Goal: Task Accomplishment & Management: Complete application form

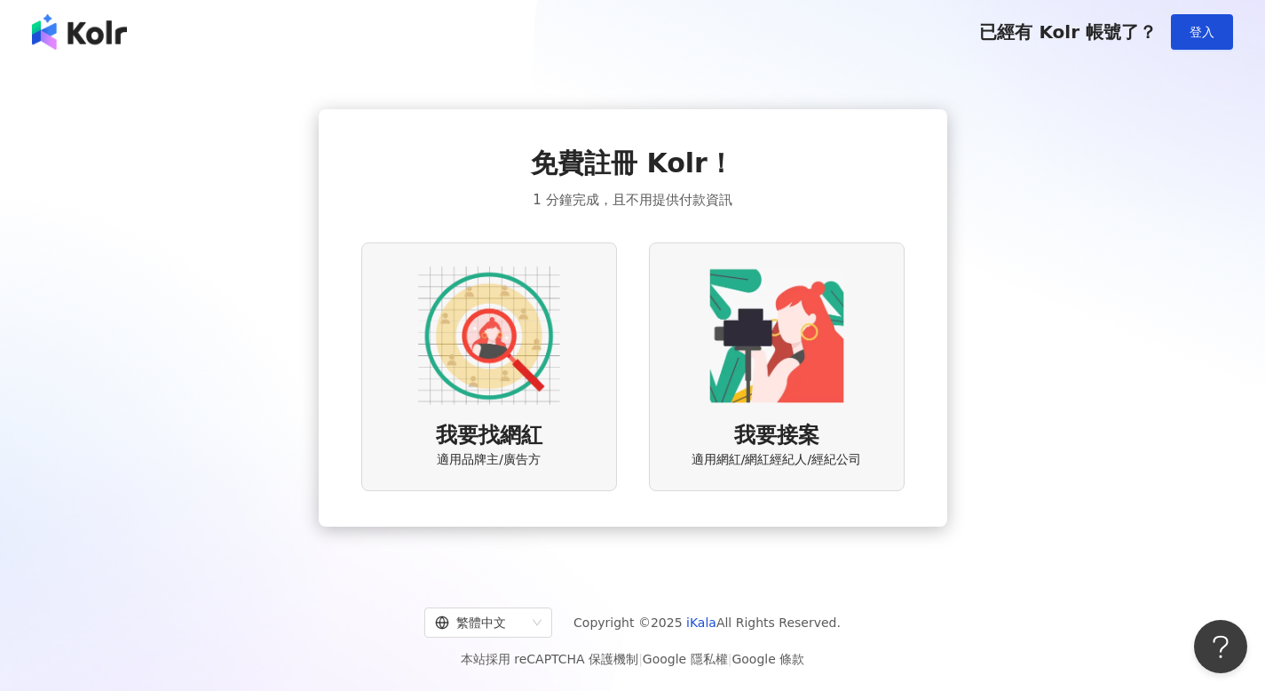
click at [508, 354] on img at bounding box center [489, 336] width 142 height 142
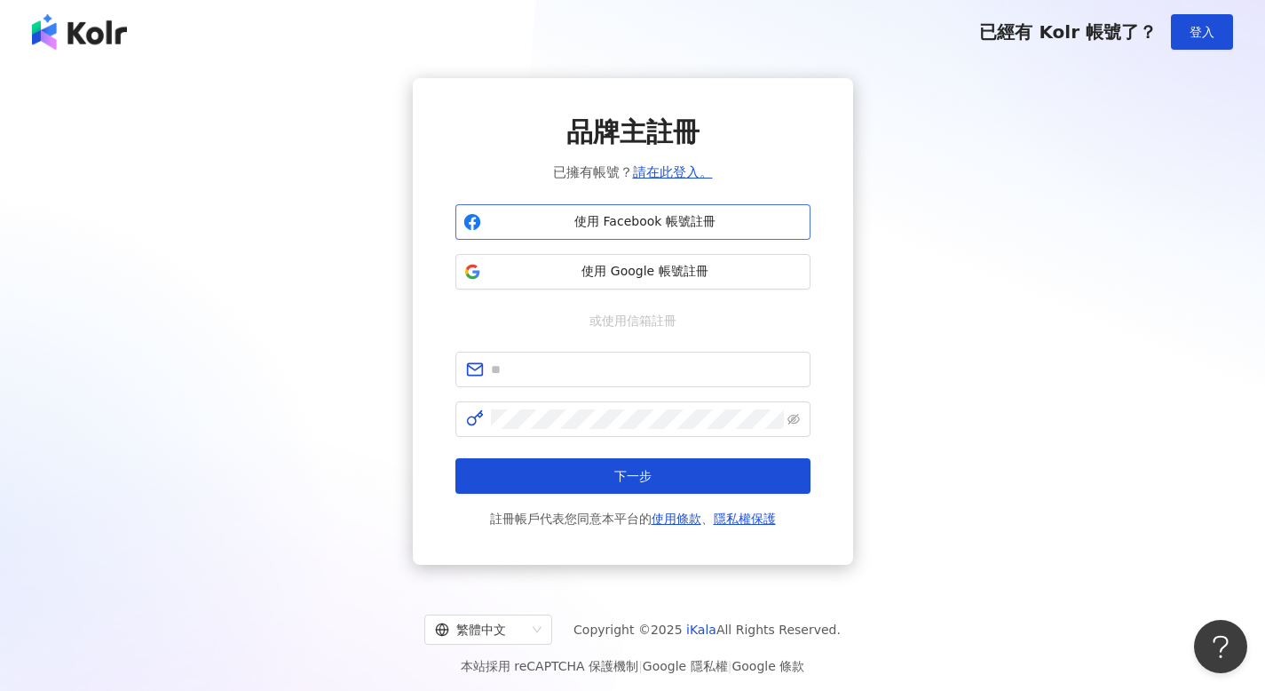
click at [671, 217] on span "使用 Facebook 帳號註冊" at bounding box center [645, 222] width 314 height 18
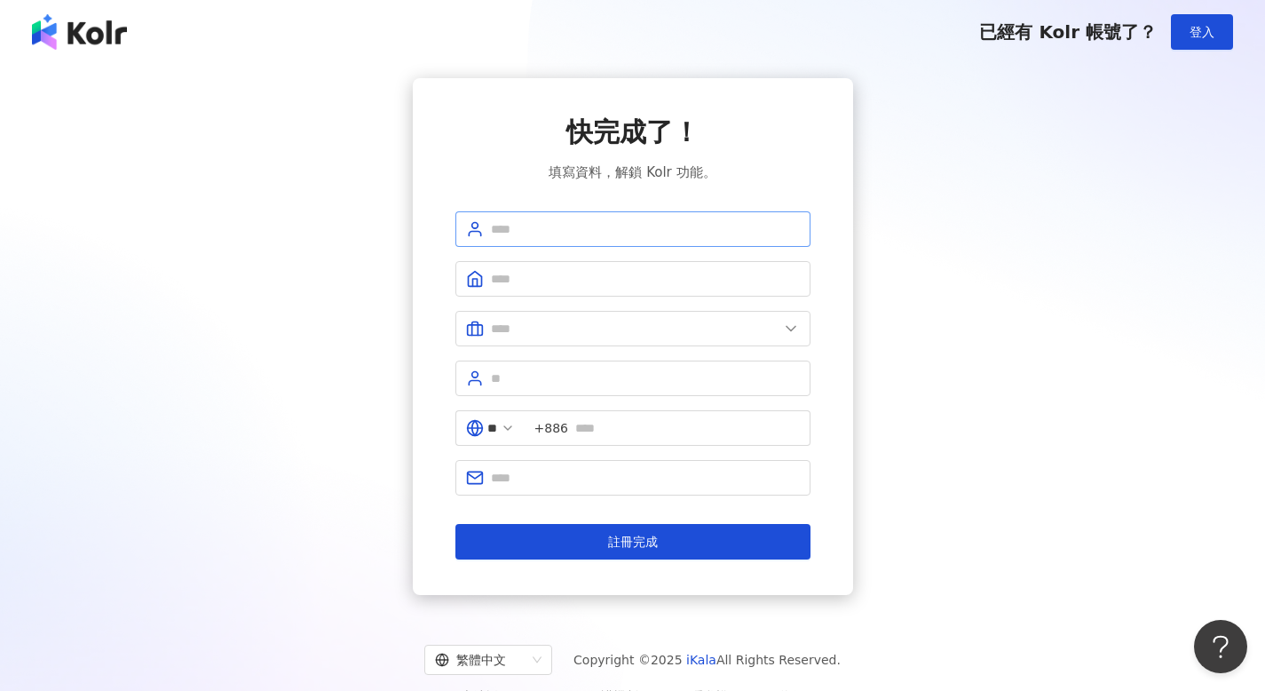
click at [567, 242] on span at bounding box center [632, 229] width 355 height 36
type input "*"
type input "****"
click at [517, 283] on input "text" at bounding box center [645, 279] width 309 height 20
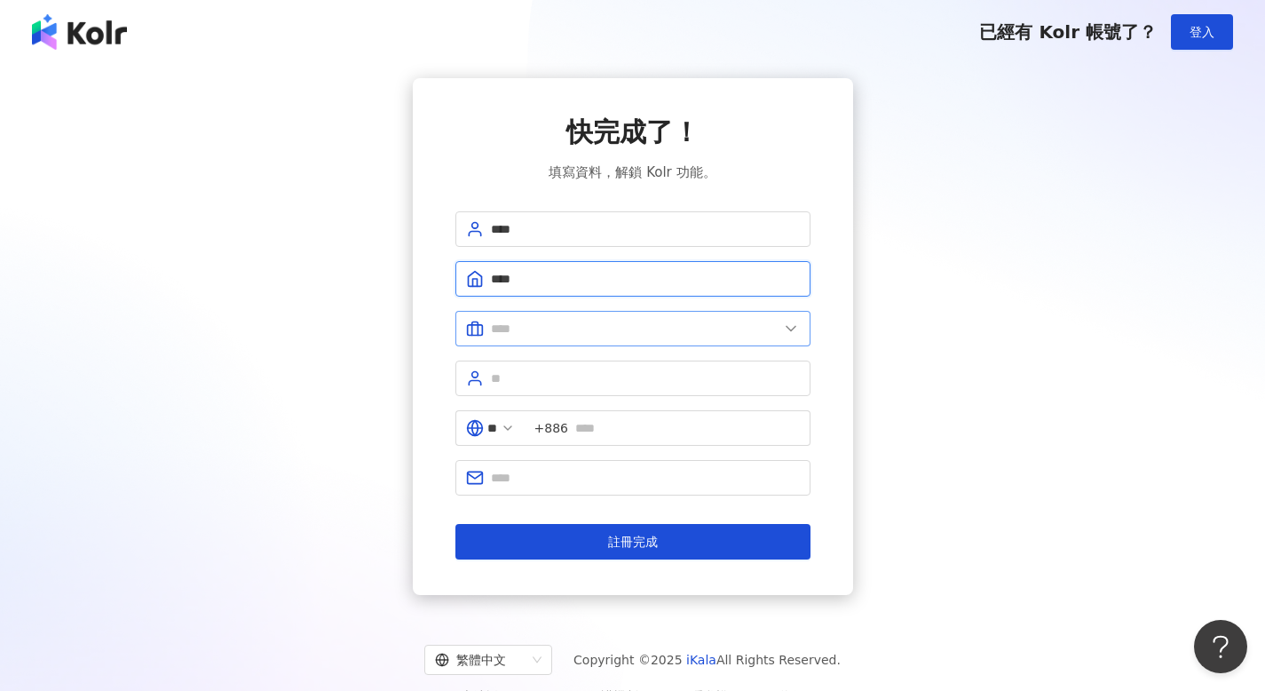
type input "****"
click at [515, 329] on input "text" at bounding box center [635, 329] width 288 height 20
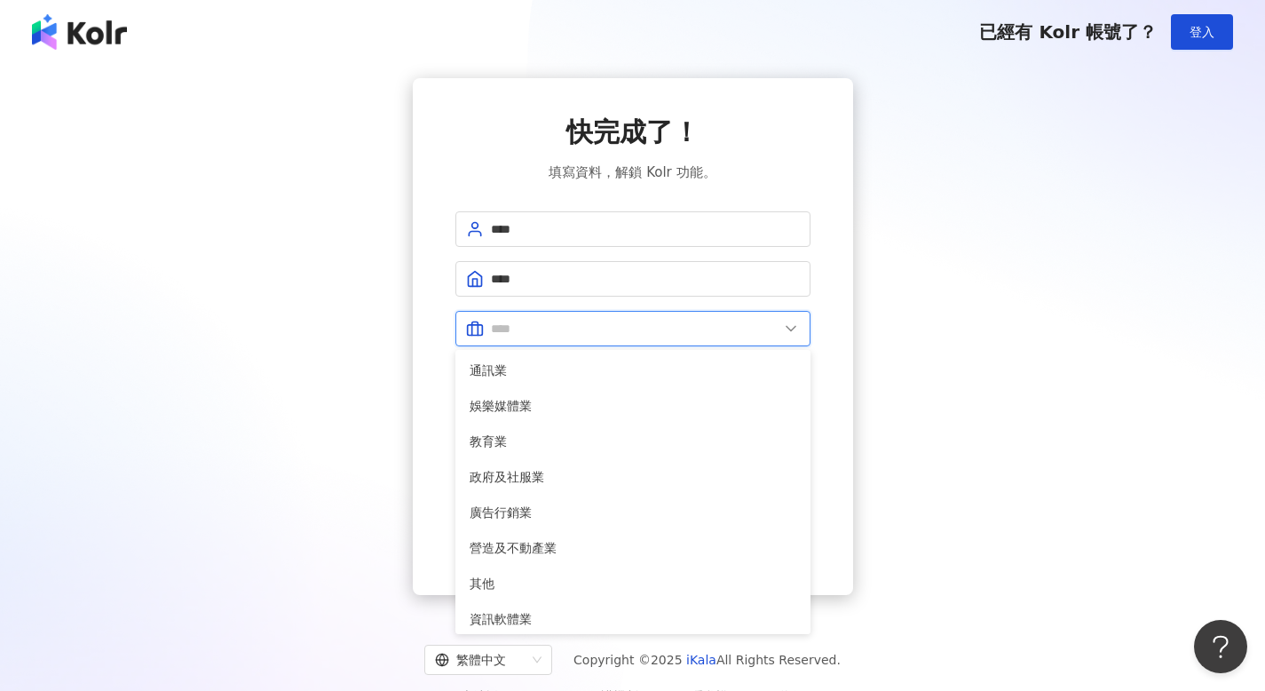
scroll to position [322, 0]
click at [541, 507] on span "廣告行銷業" at bounding box center [633, 511] width 327 height 20
type input "*****"
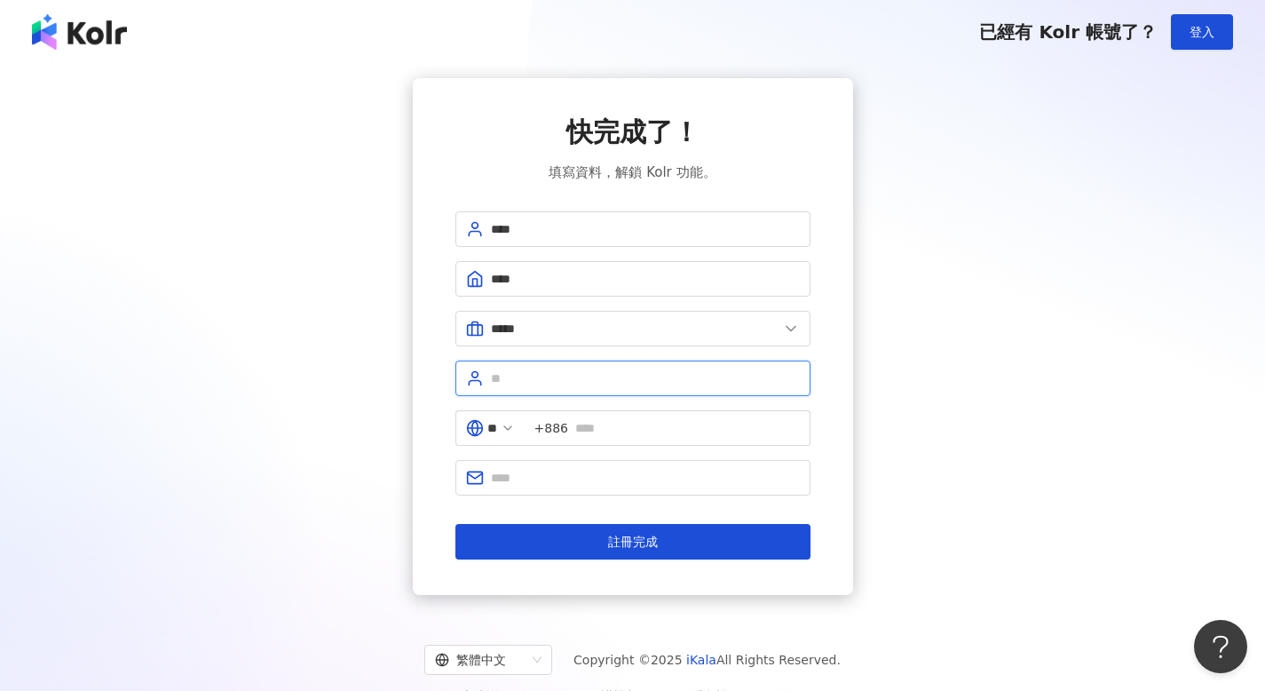
click at [558, 378] on input "text" at bounding box center [645, 378] width 309 height 20
type input "**"
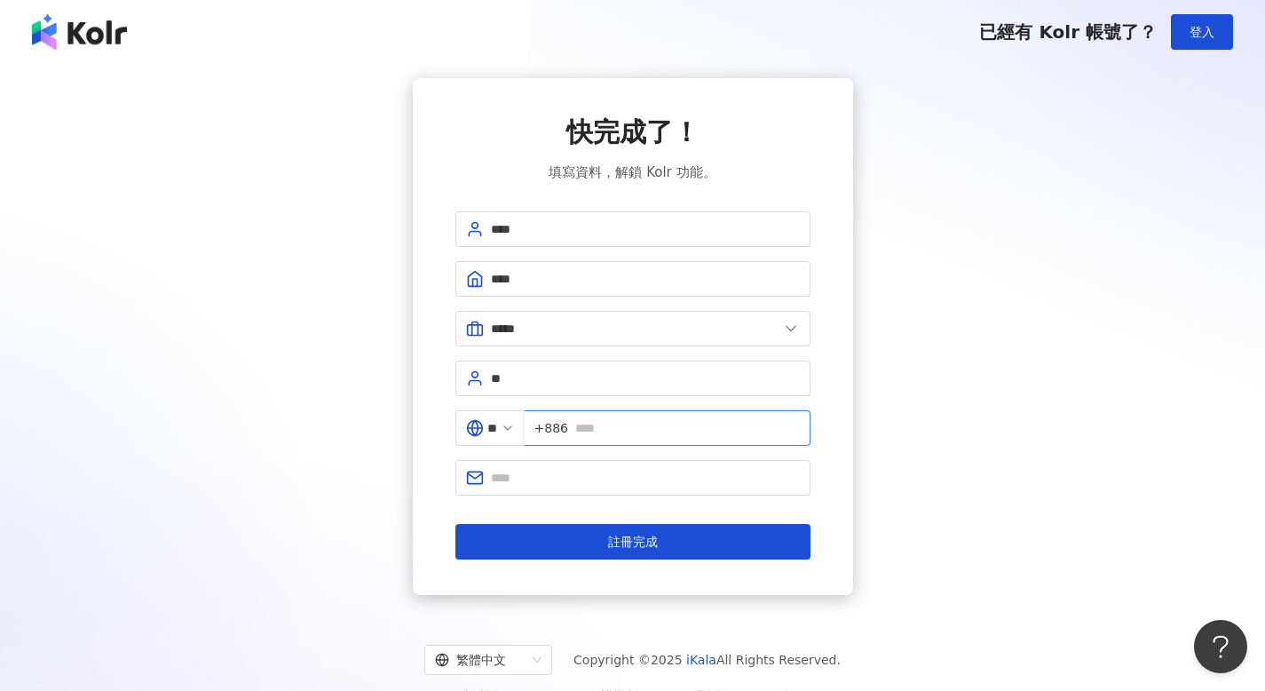
click at [646, 426] on input "text" at bounding box center [687, 428] width 225 height 20
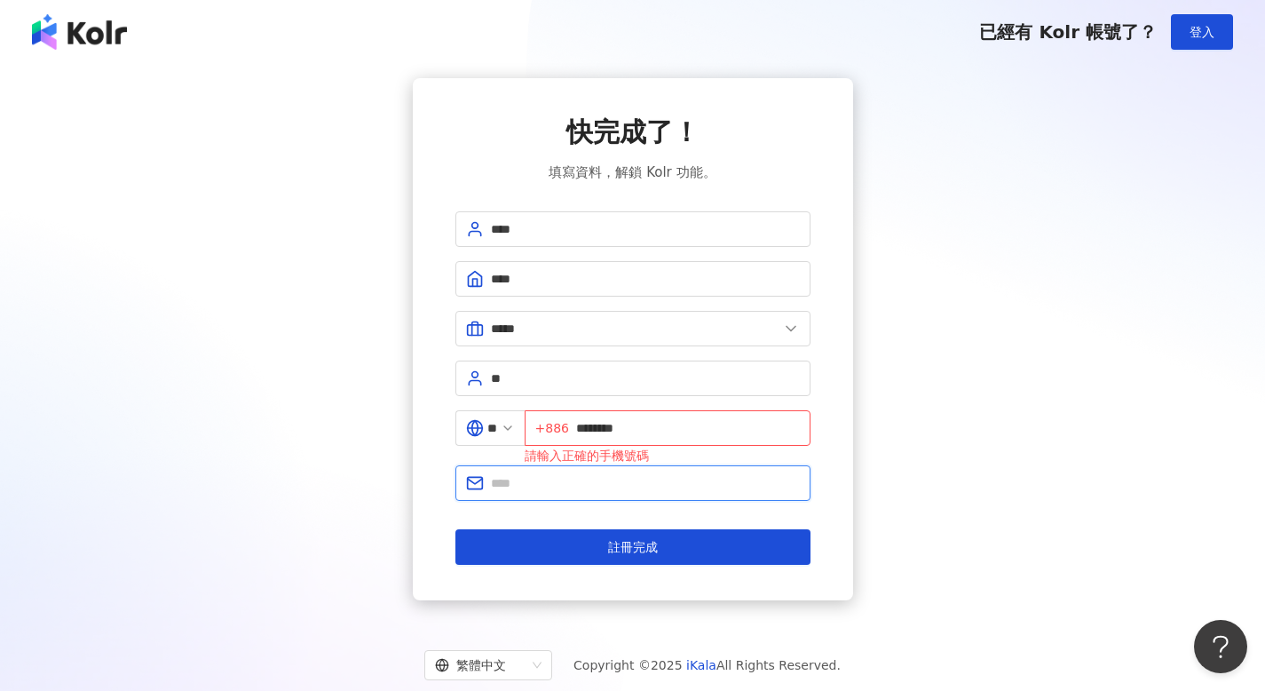
click at [595, 480] on input "text" at bounding box center [645, 483] width 309 height 20
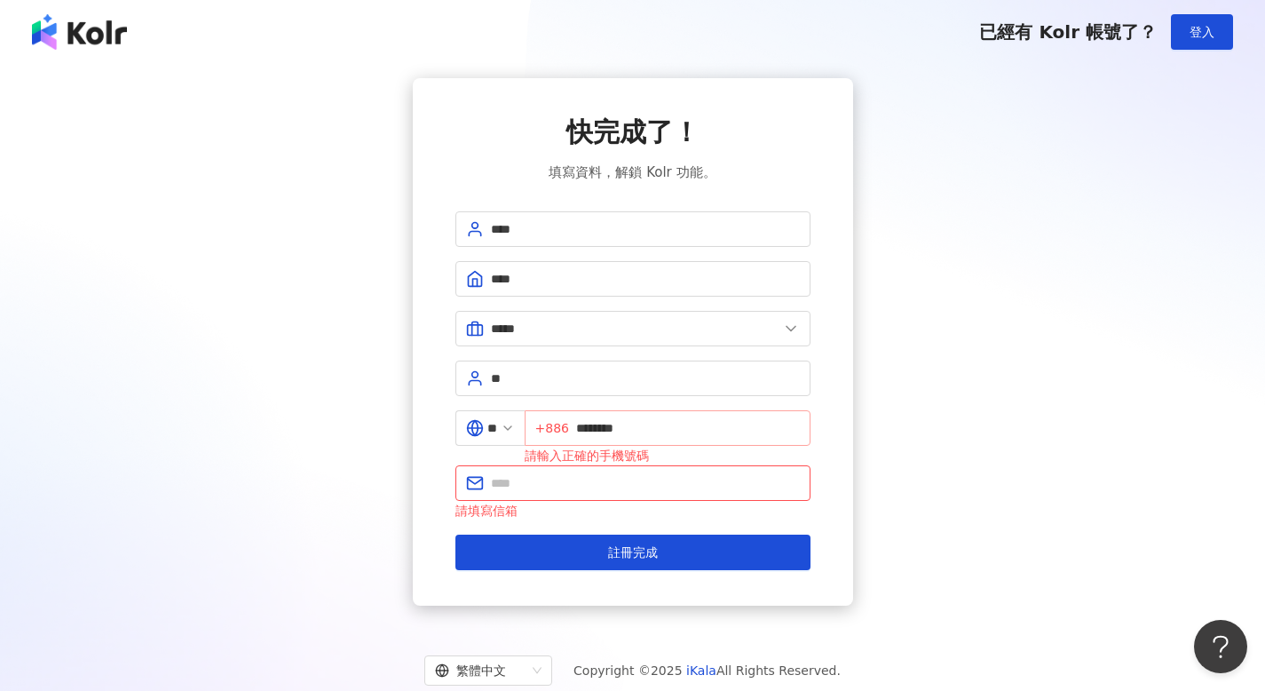
click at [583, 428] on span "+886 ********" at bounding box center [668, 428] width 286 height 36
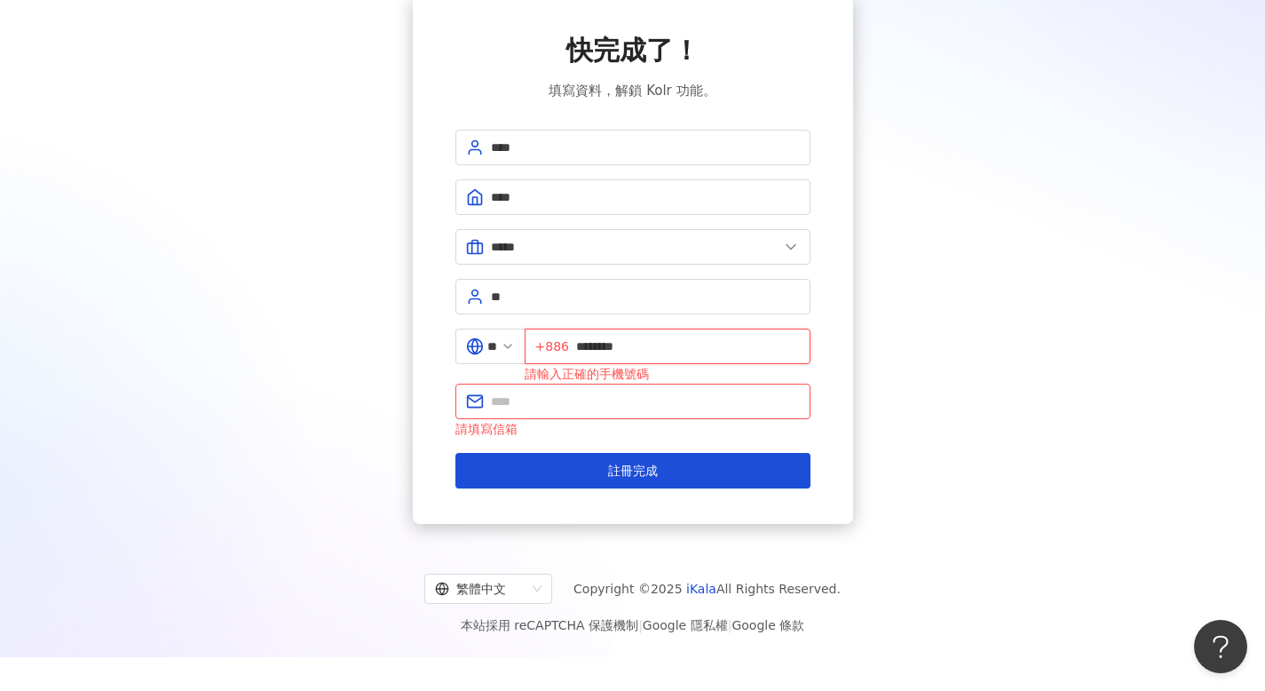
drag, startPoint x: 591, startPoint y: 345, endPoint x: 939, endPoint y: 305, distance: 350.3
click at [939, 305] on div "快完成了！ 填寫資料，解鎖 Kolr 功能。 **** **** ***** 美容業 醫療生技及保健業 食品飲料業 批發及零售業 電子商務業 金融業 資訊電子…" at bounding box center [632, 259] width 1223 height 527
type input "*"
type input "**********"
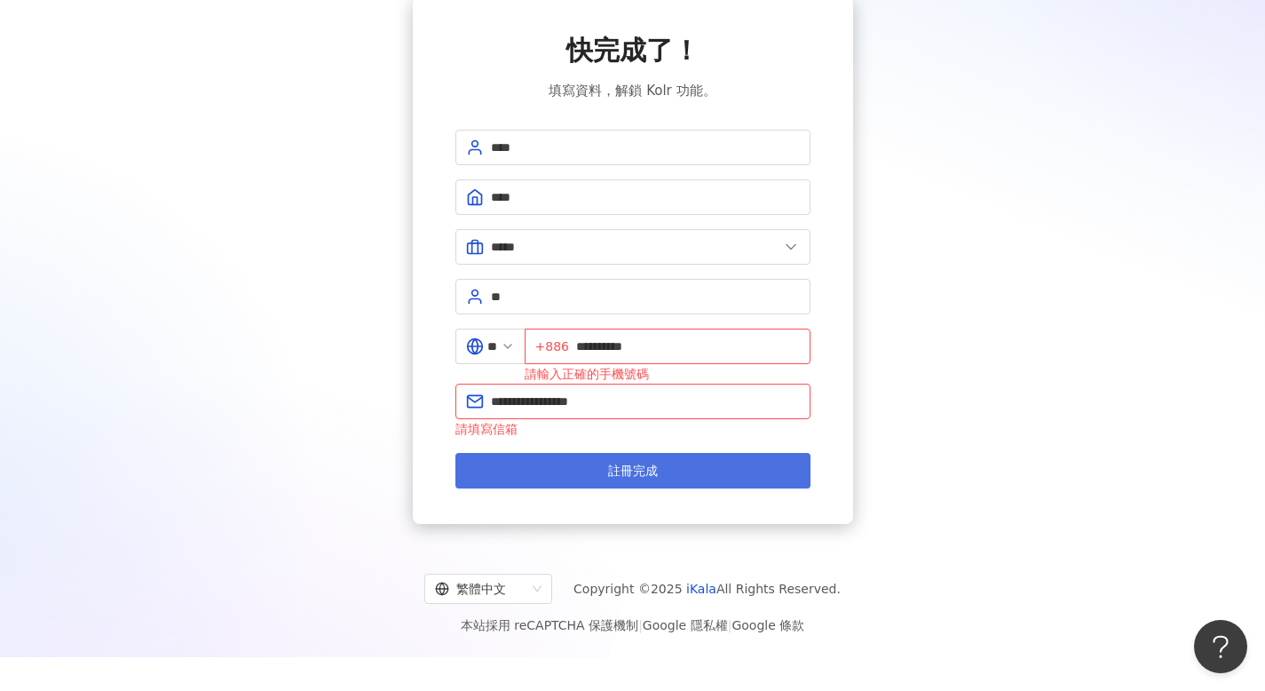
click at [582, 471] on button "註冊完成" at bounding box center [632, 471] width 355 height 36
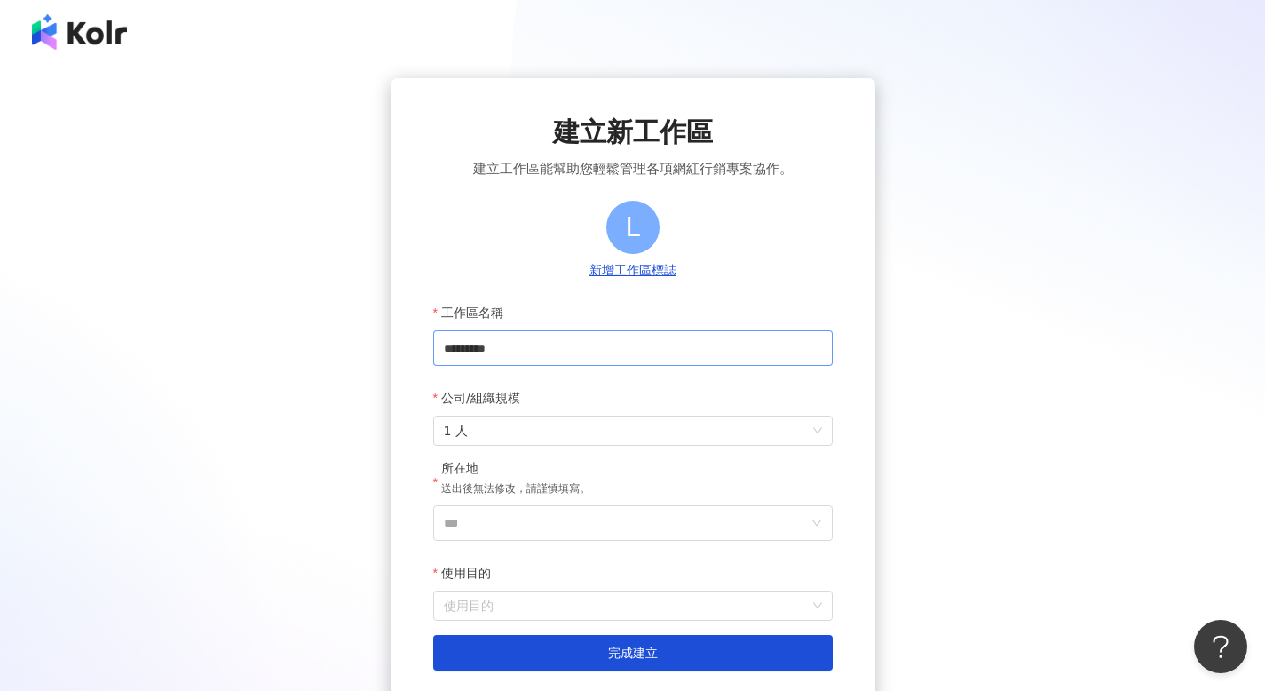
scroll to position [151, 0]
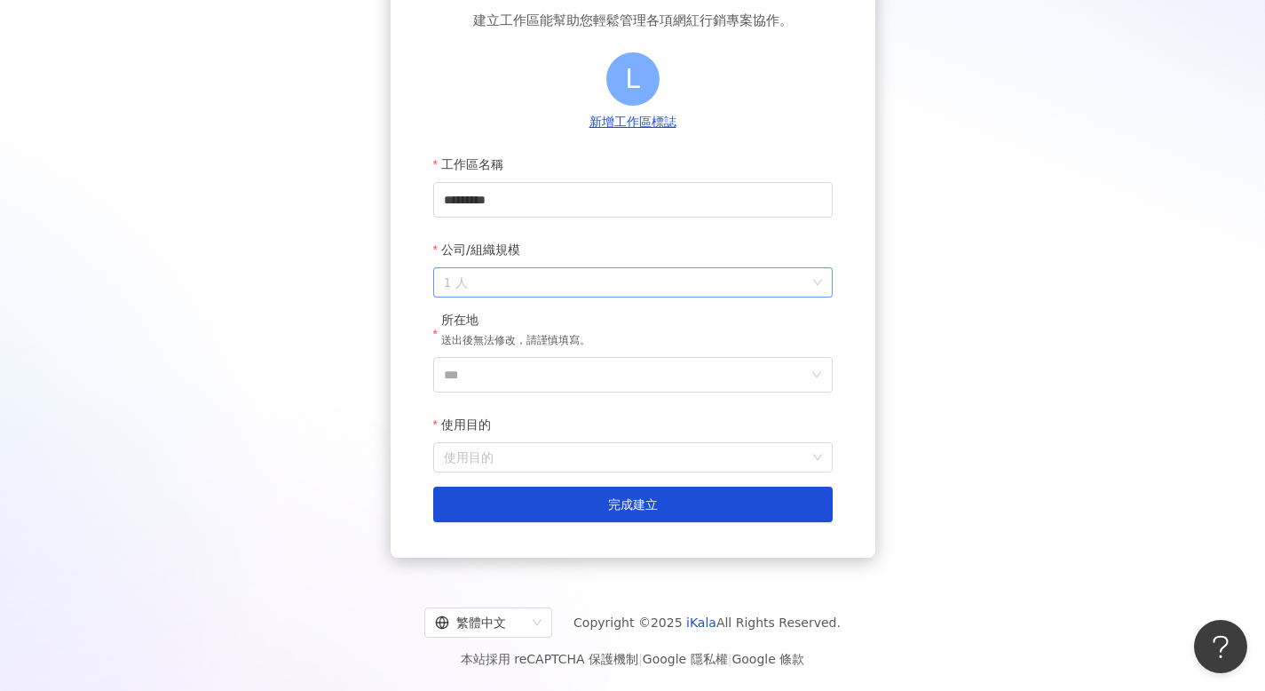
click at [709, 291] on span "1 人" at bounding box center [633, 282] width 378 height 28
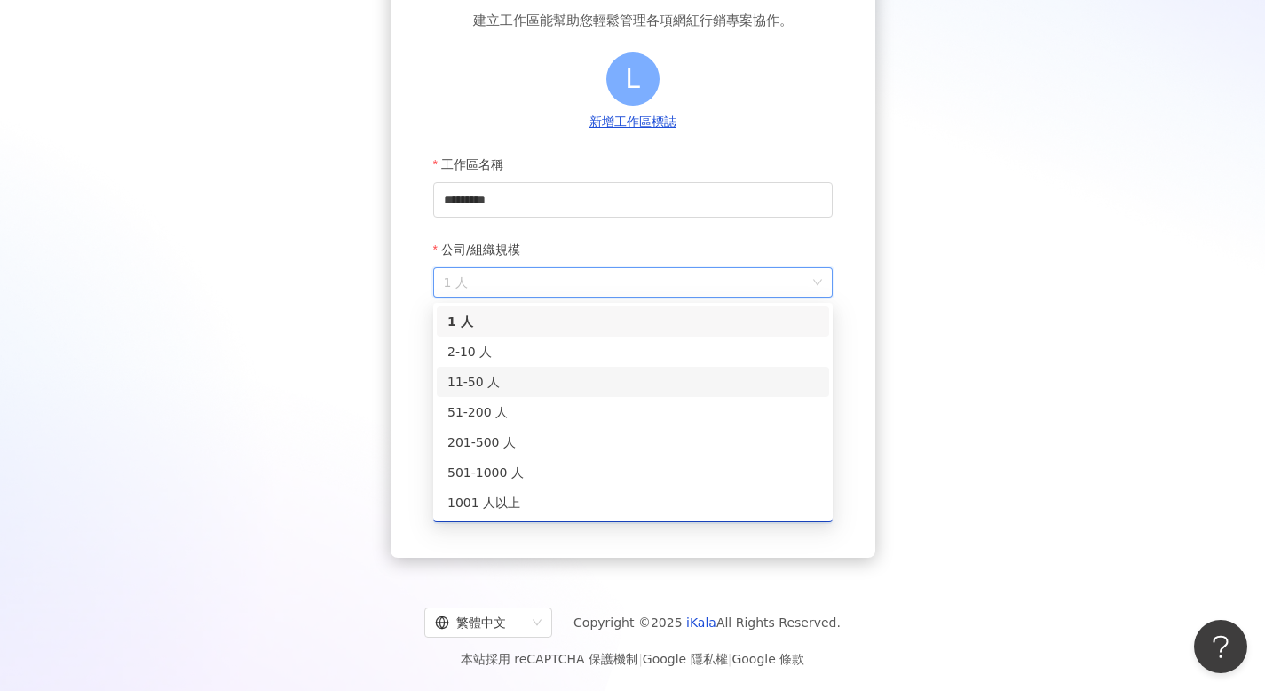
click at [624, 384] on div "11-50 人" at bounding box center [633, 382] width 371 height 20
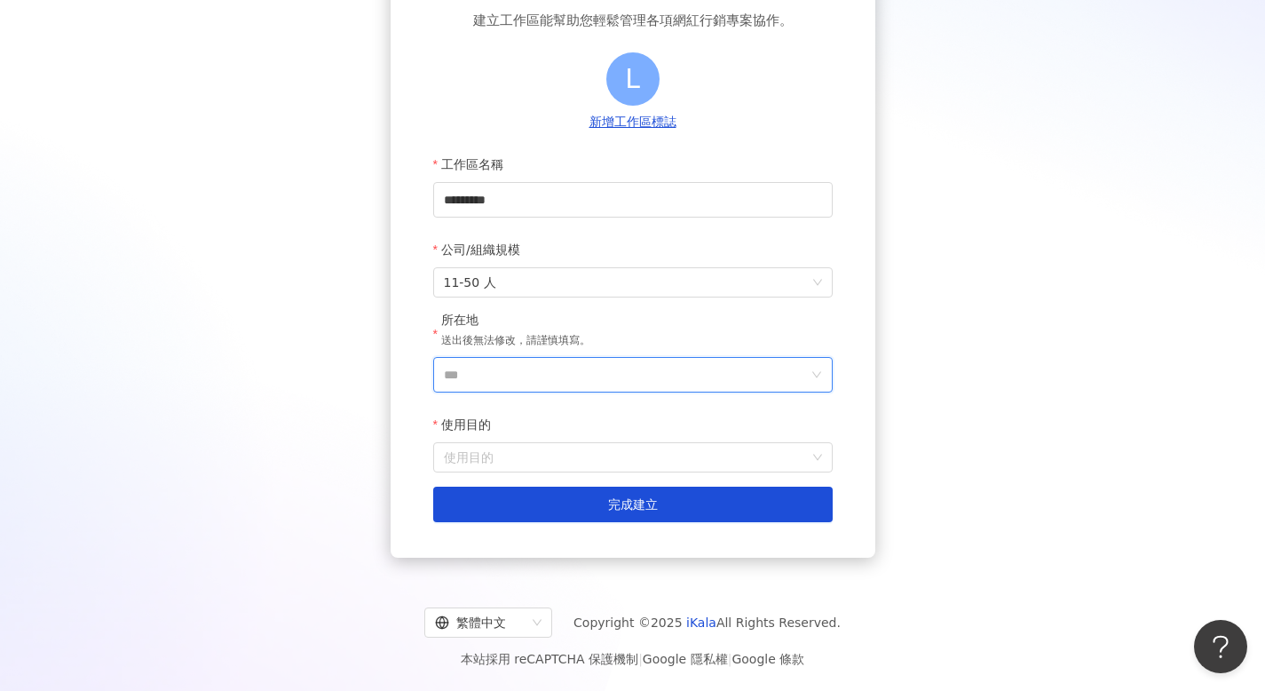
click at [615, 378] on input "***" at bounding box center [626, 375] width 364 height 34
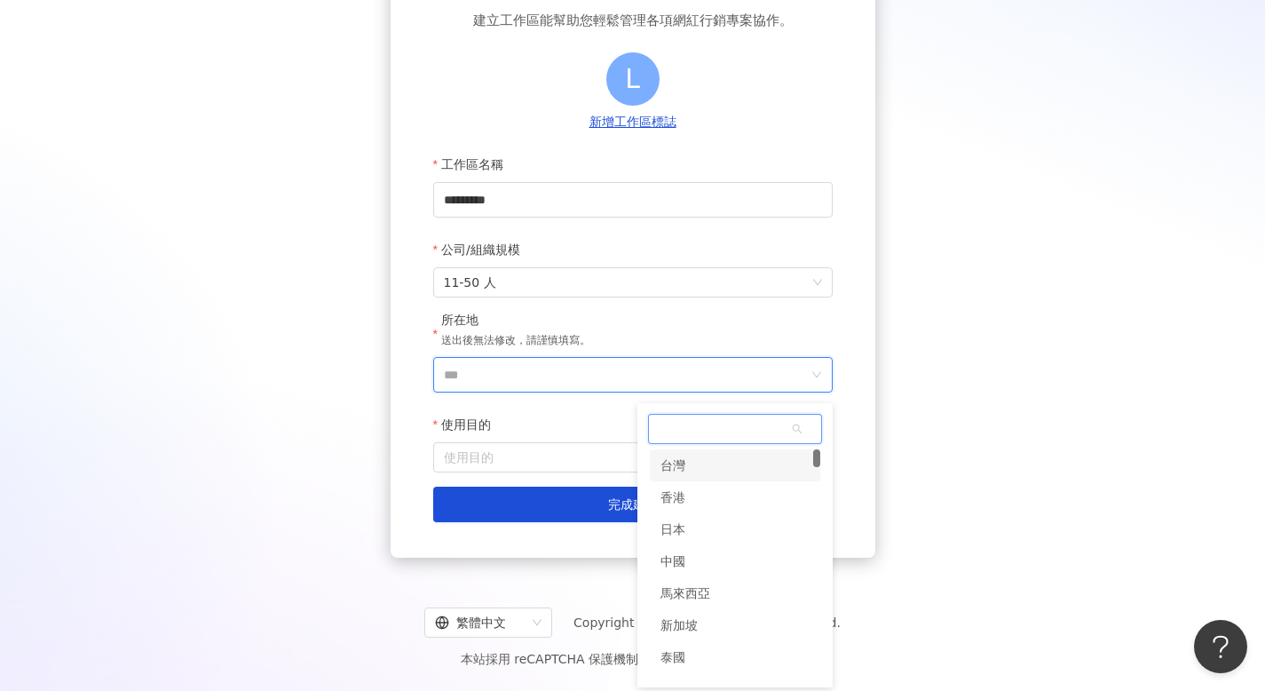
click at [696, 470] on div "台灣" at bounding box center [735, 465] width 170 height 32
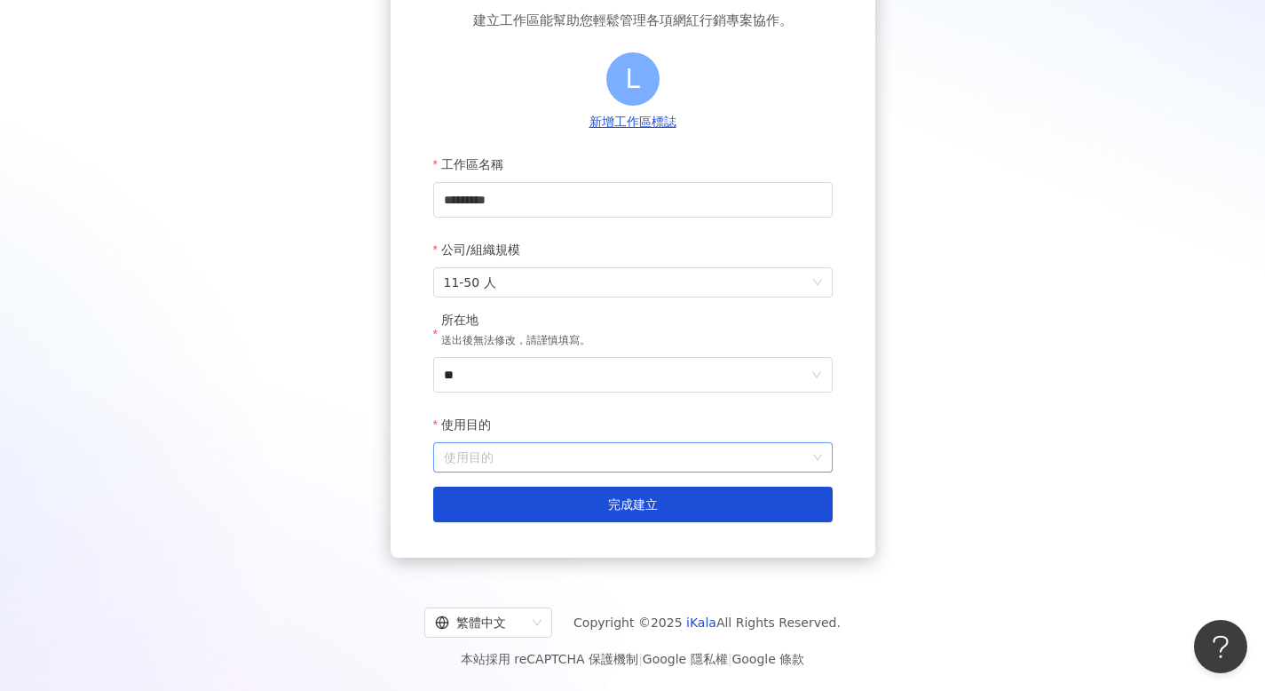
click at [629, 463] on input "使用目的" at bounding box center [633, 457] width 378 height 28
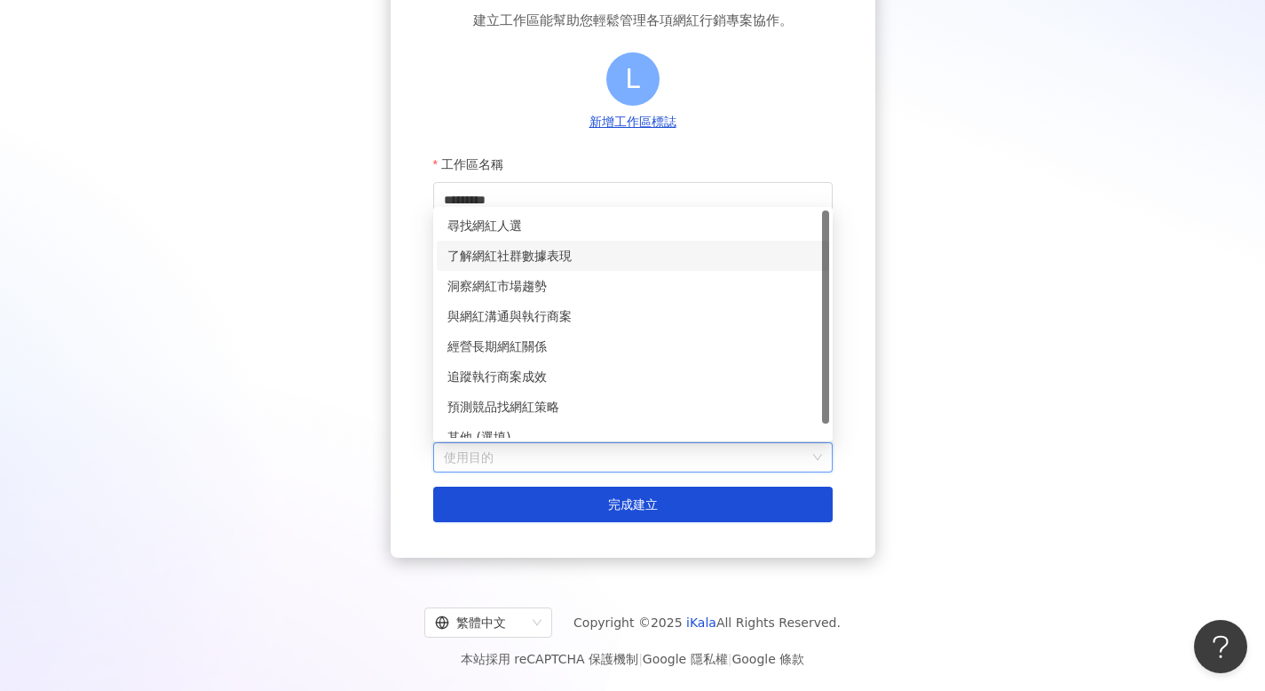
click at [601, 242] on div "了解網紅社群數據表現" at bounding box center [633, 256] width 392 height 30
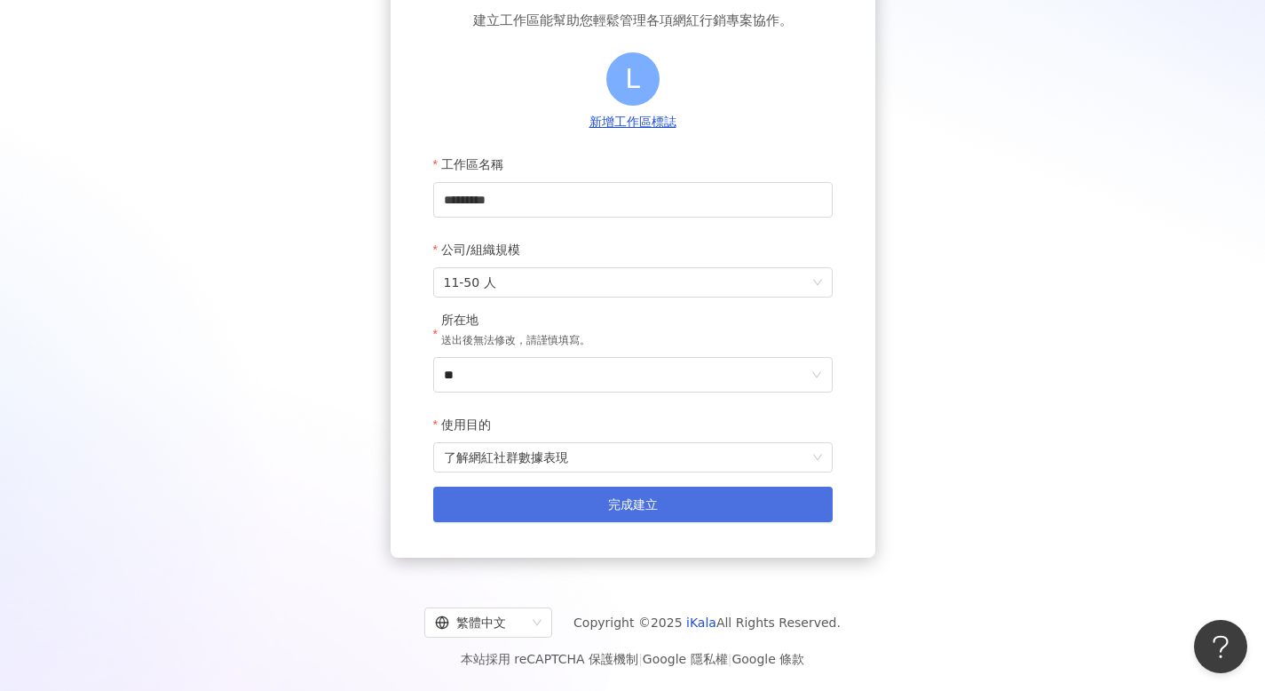
click at [575, 497] on button "完成建立" at bounding box center [633, 505] width 400 height 36
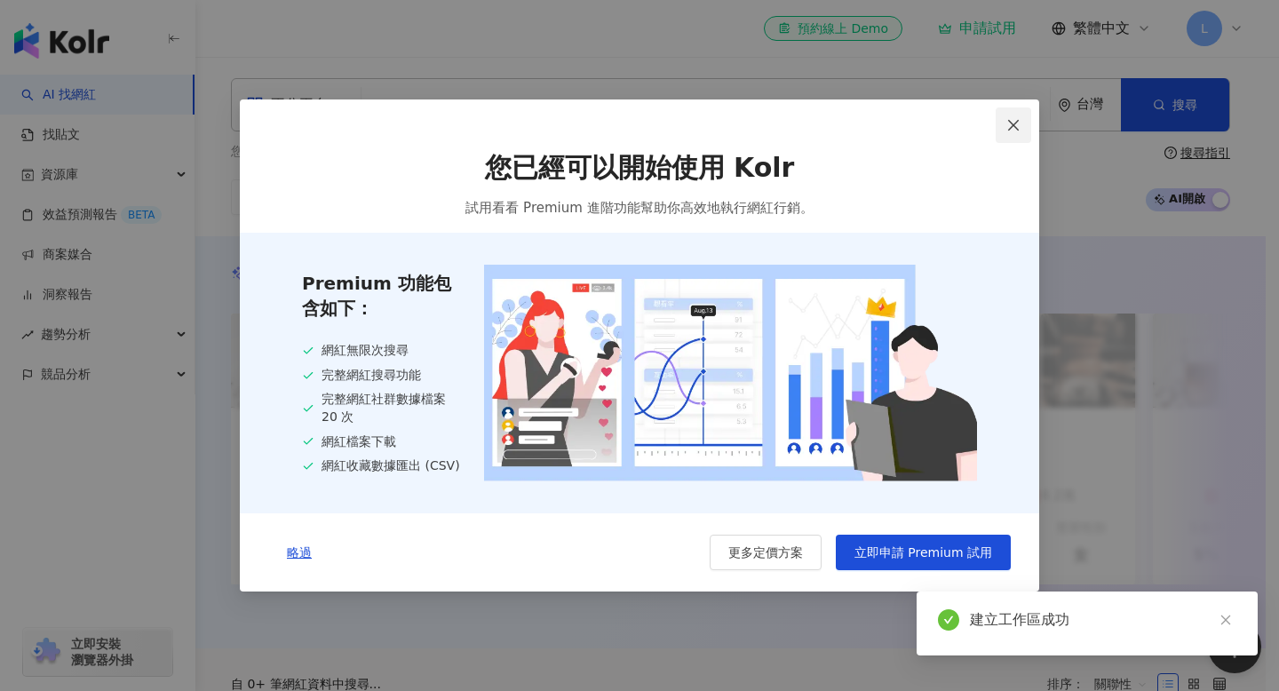
click at [1006, 123] on icon "close" at bounding box center [1013, 125] width 14 height 14
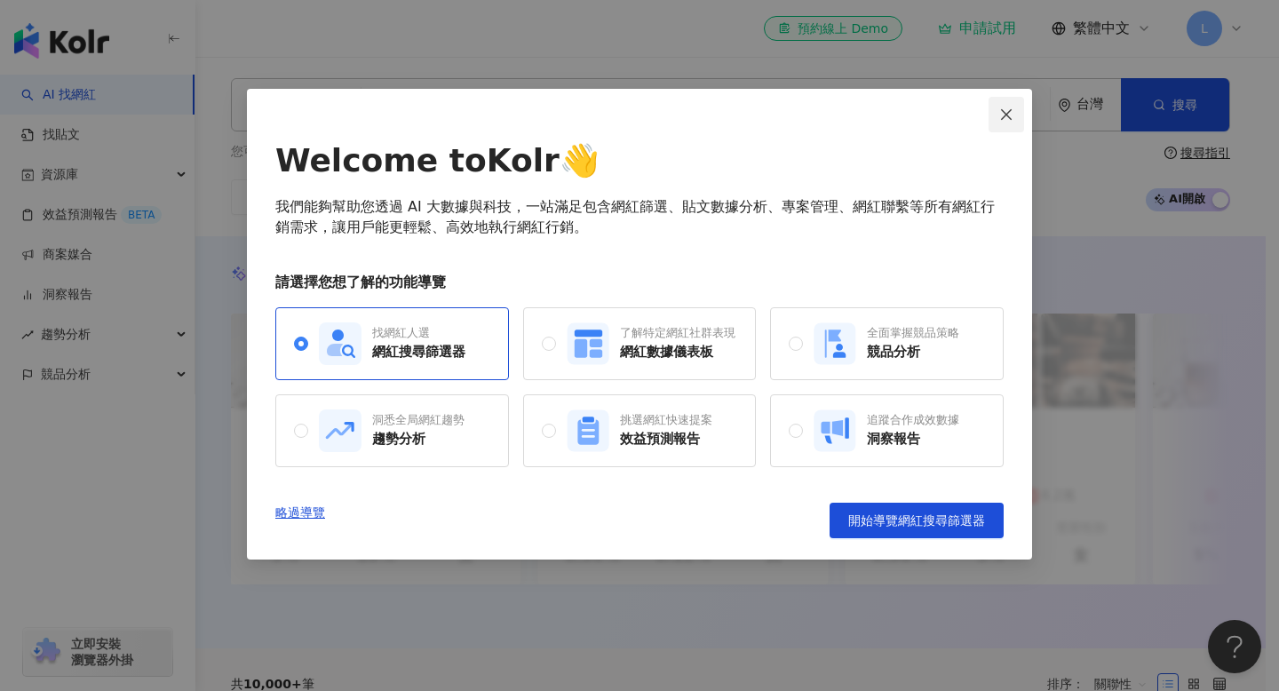
click at [1022, 121] on span "Close" at bounding box center [1006, 114] width 36 height 14
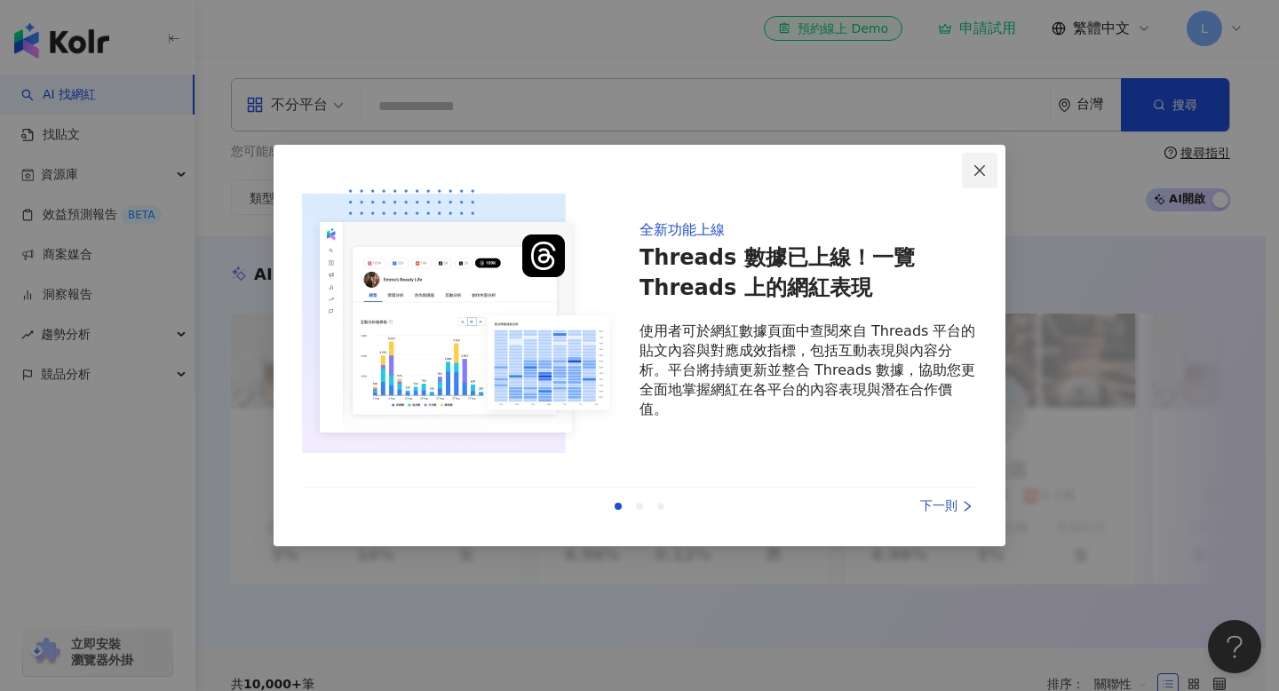
click at [988, 170] on span "Close" at bounding box center [980, 170] width 36 height 14
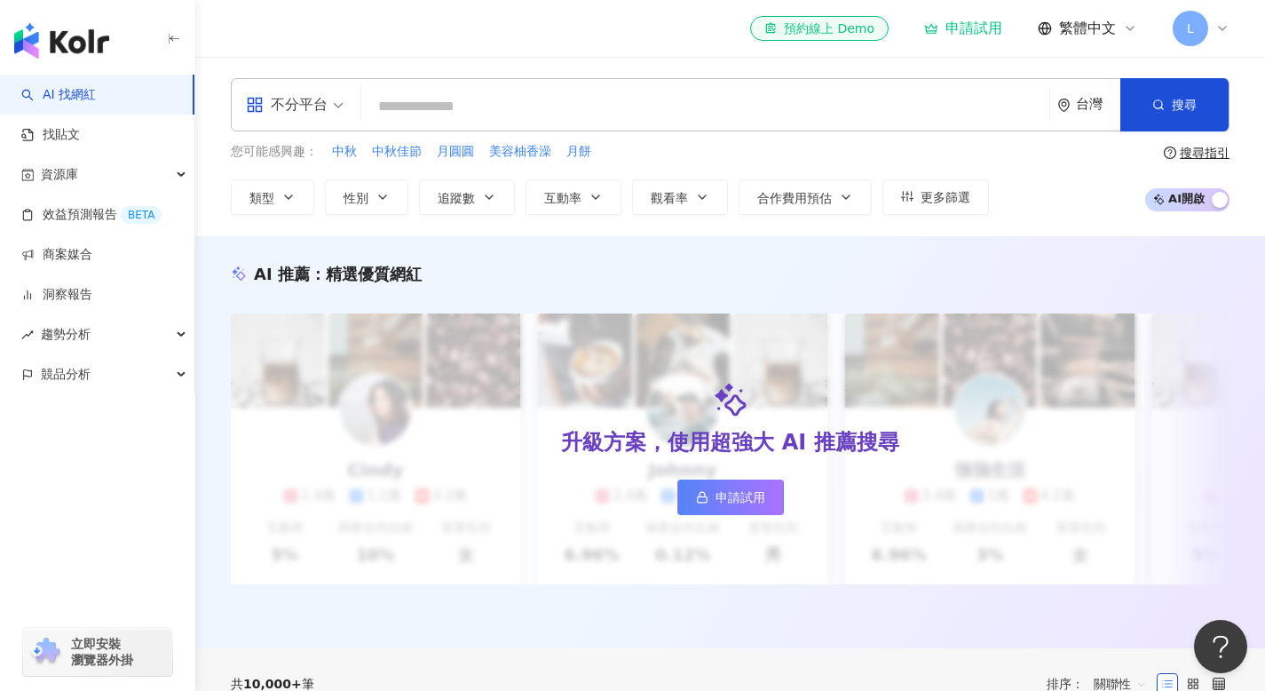
click at [729, 91] on input "search" at bounding box center [705, 107] width 674 height 34
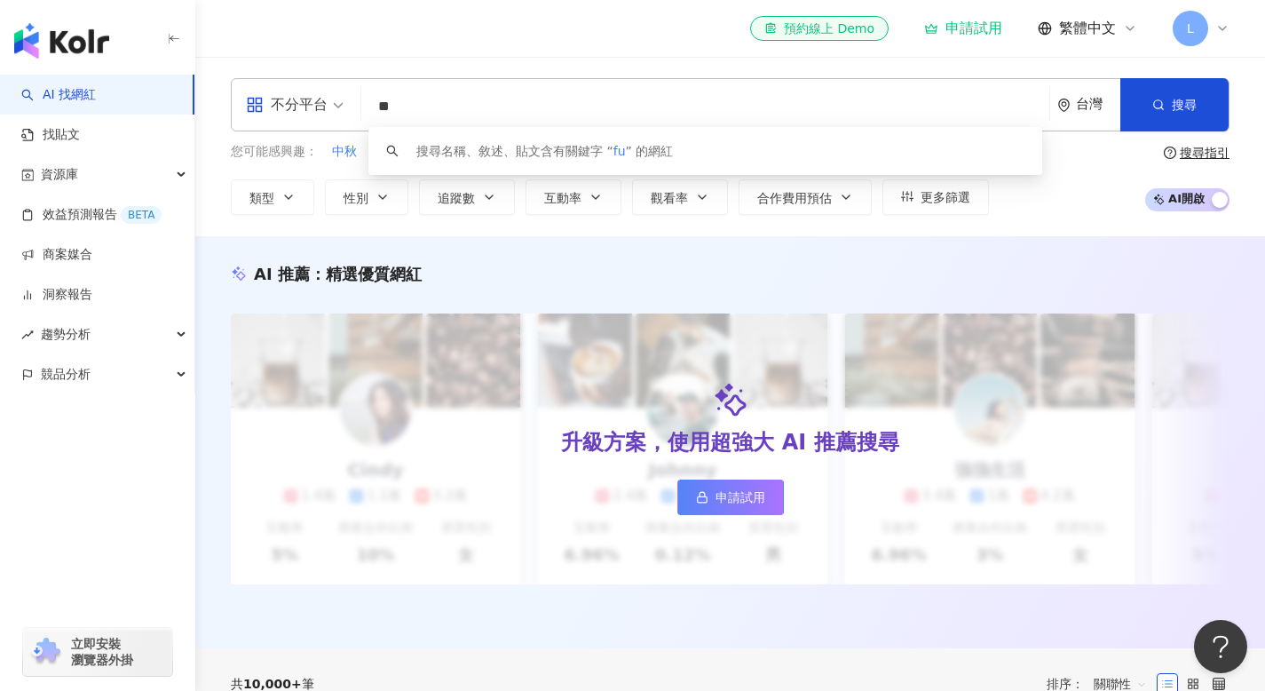
type input "*"
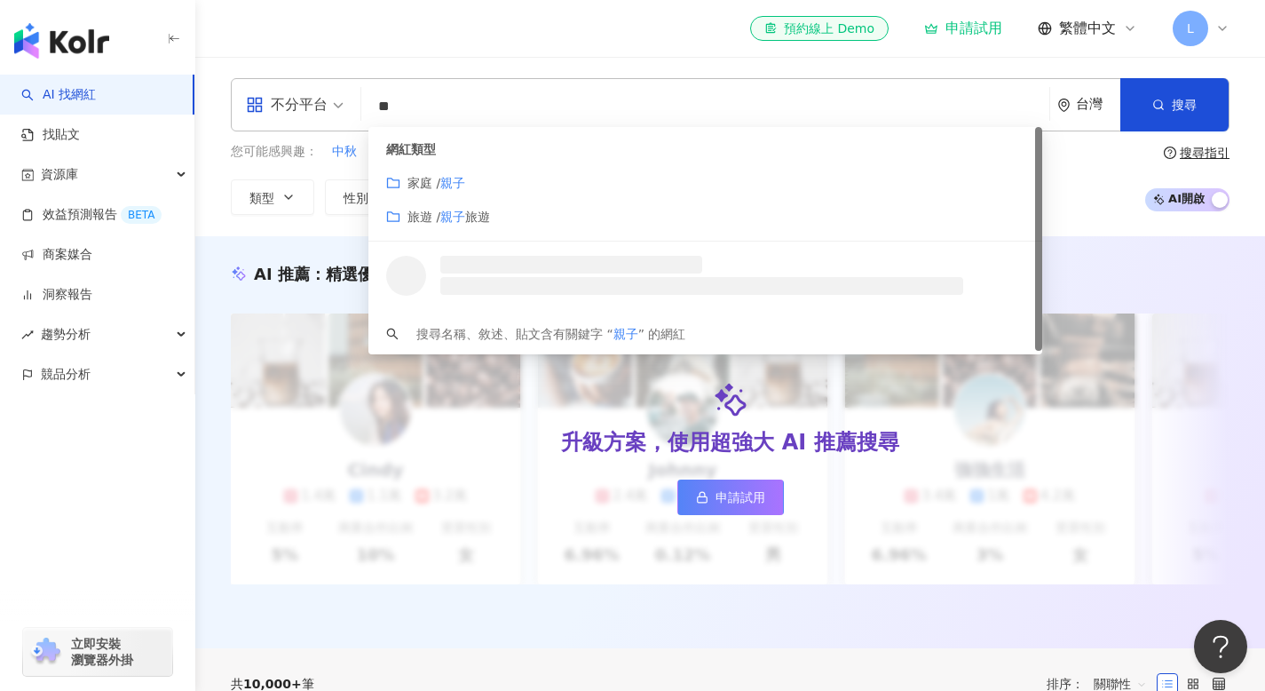
click at [541, 189] on div "家庭 / 親子" at bounding box center [705, 183] width 638 height 20
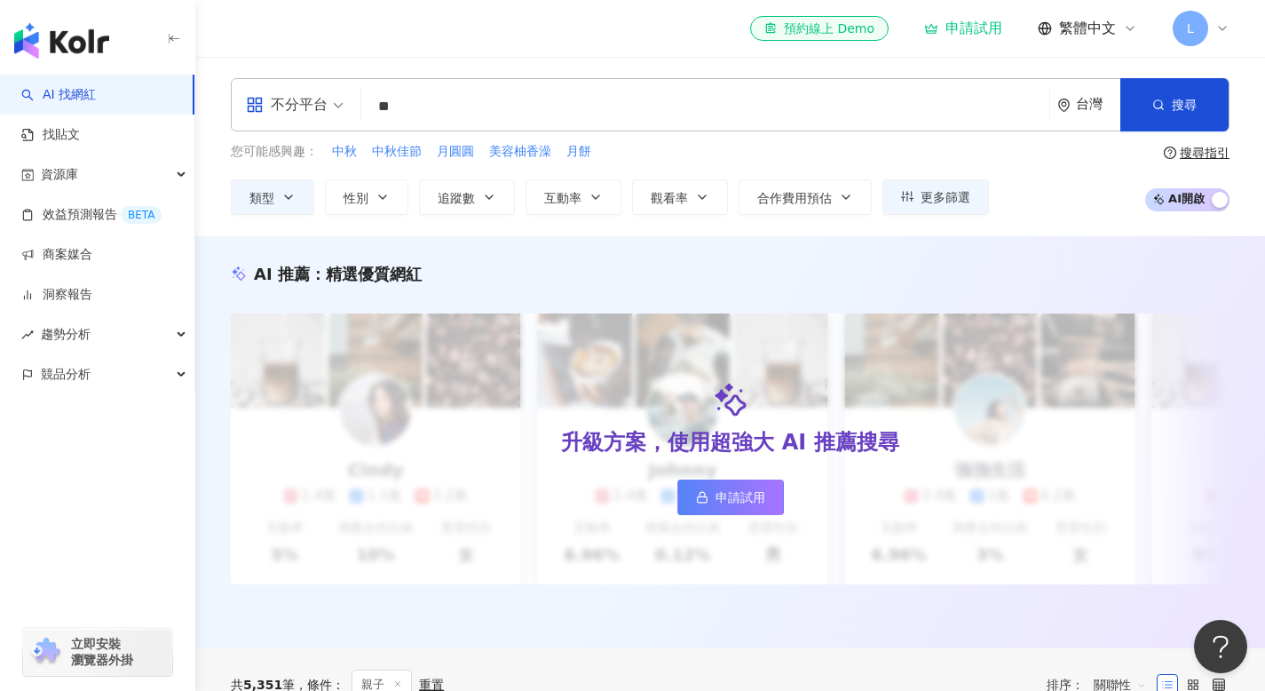
click at [939, 104] on input "**" at bounding box center [705, 107] width 674 height 34
type input "**"
click at [1181, 107] on span "搜尋" at bounding box center [1184, 105] width 25 height 14
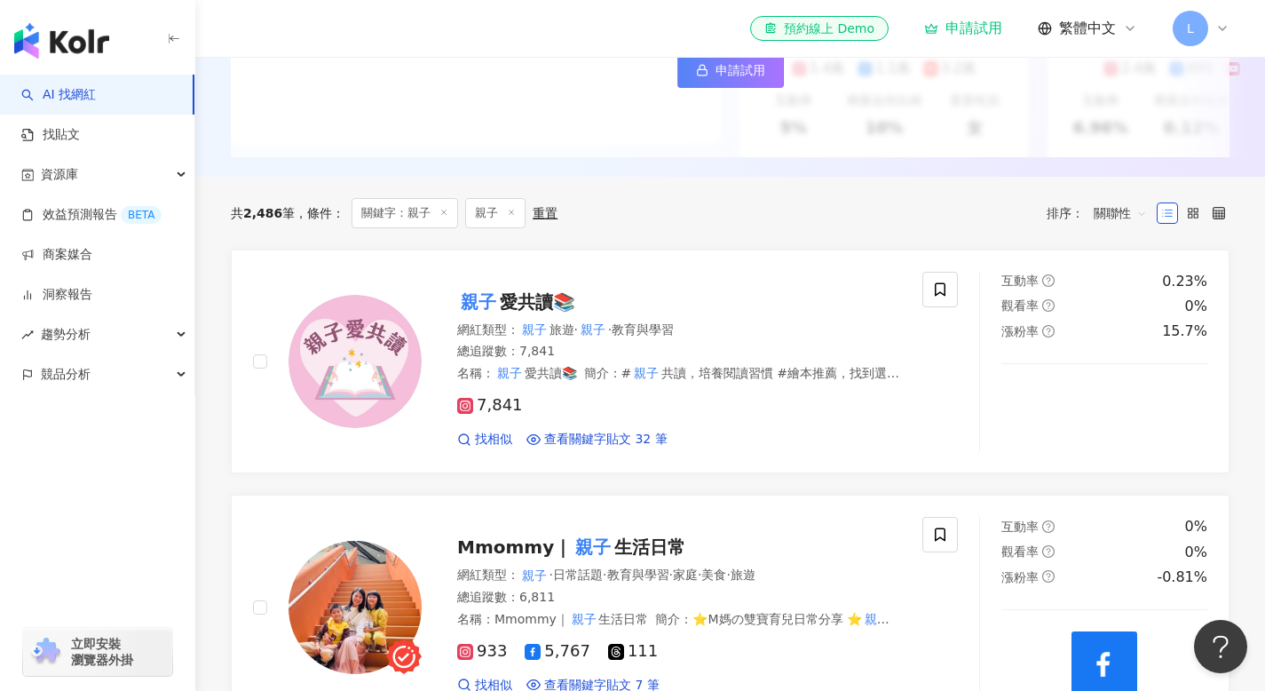
scroll to position [416, 0]
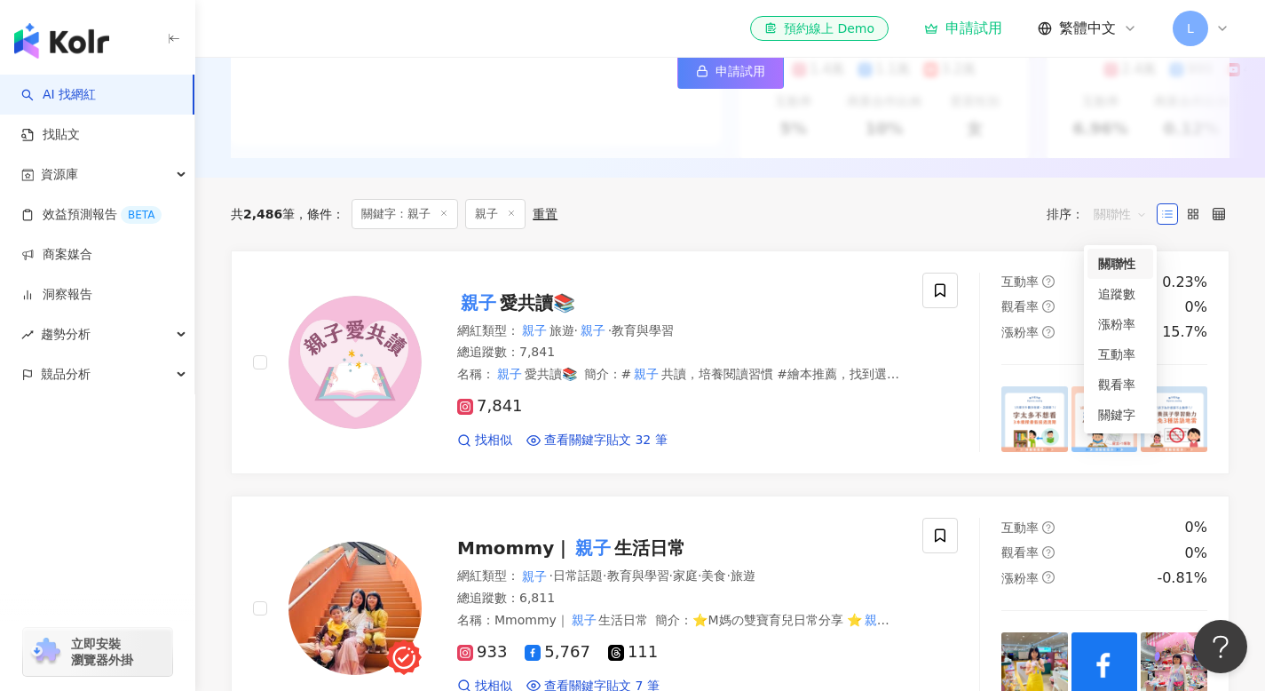
click at [1121, 226] on span "關聯性" at bounding box center [1120, 214] width 53 height 28
click at [1124, 345] on div "互動率" at bounding box center [1120, 355] width 44 height 20
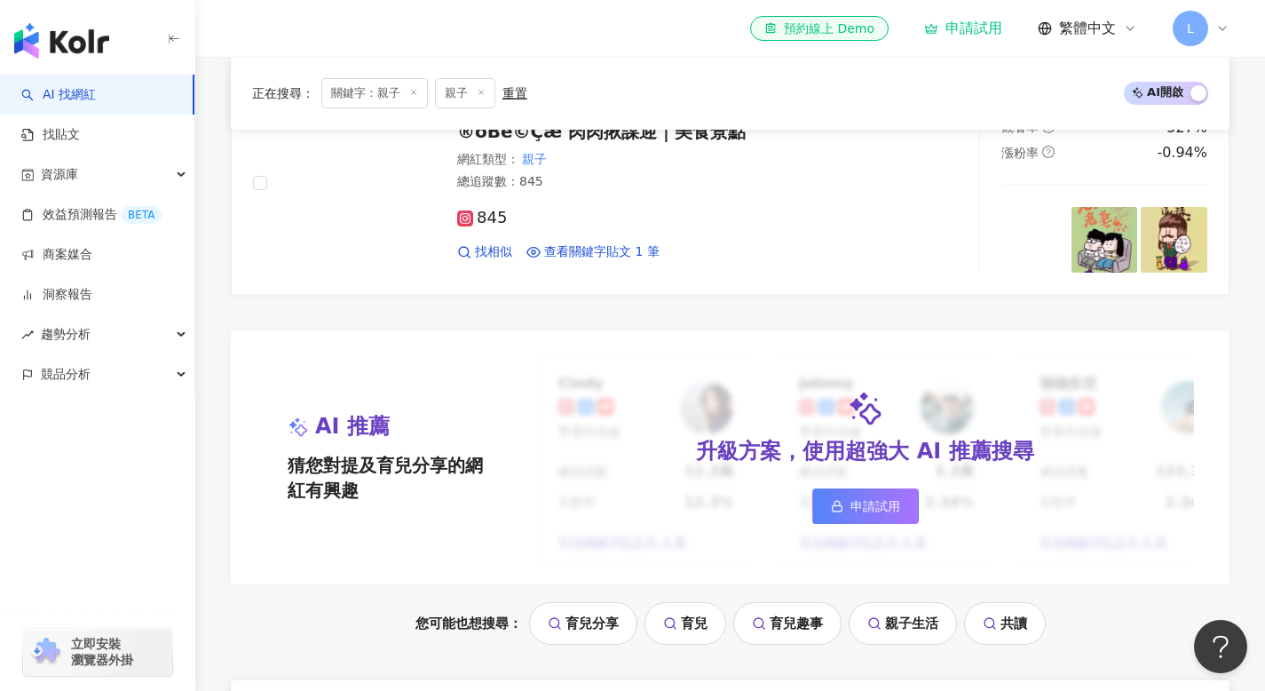
scroll to position [1189, 0]
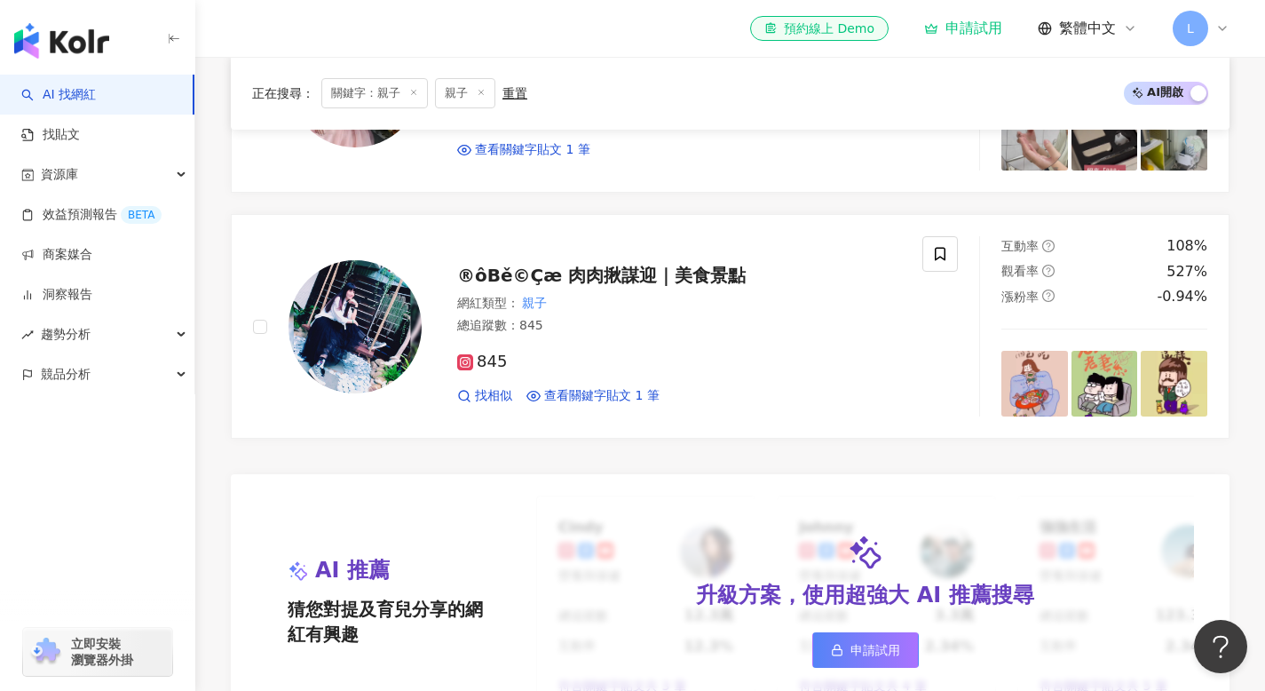
click at [514, 87] on div "重置" at bounding box center [515, 93] width 25 height 14
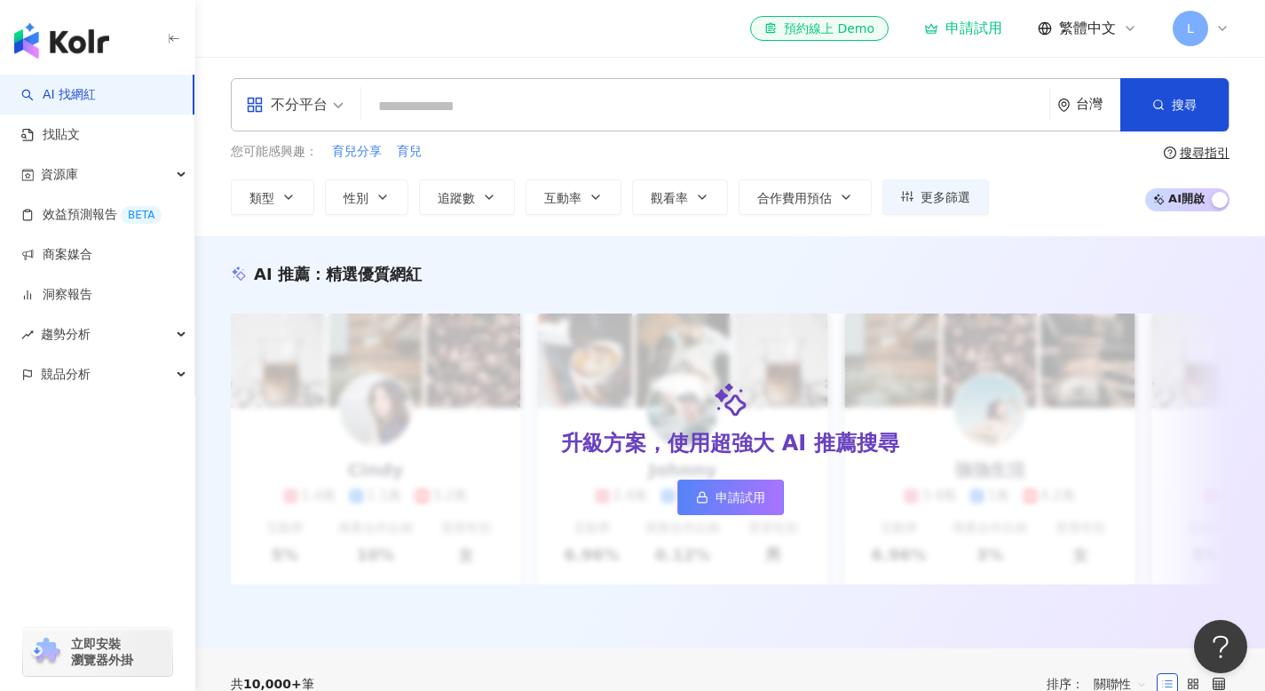
click at [441, 102] on input "search" at bounding box center [705, 107] width 674 height 34
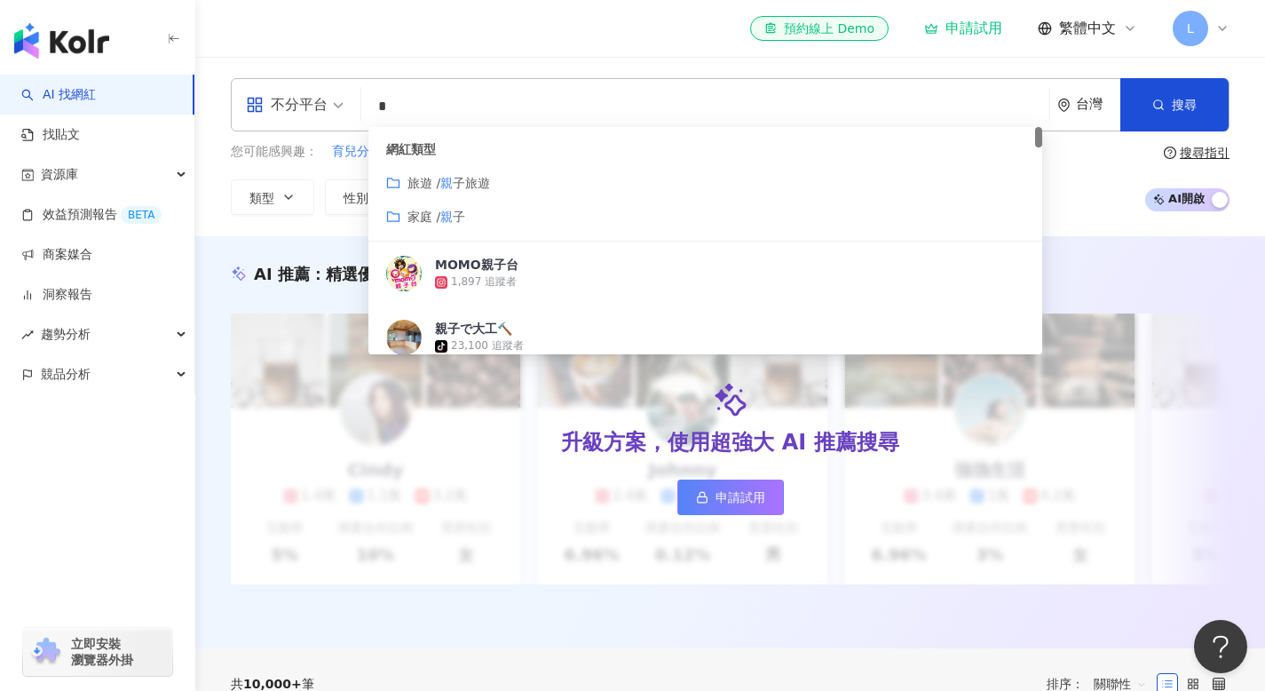
click at [469, 182] on span "子旅遊" at bounding box center [471, 183] width 37 height 14
click at [478, 184] on span "子旅遊" at bounding box center [471, 183] width 37 height 14
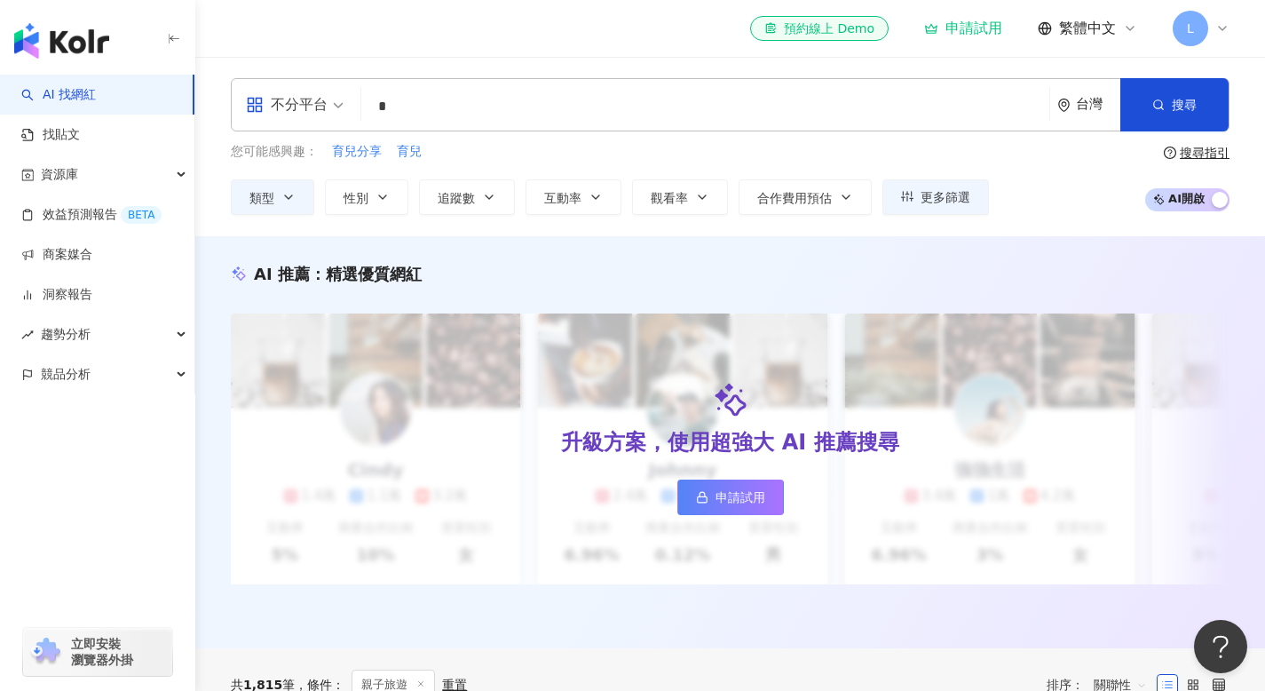
click at [484, 110] on input "*" at bounding box center [705, 107] width 674 height 34
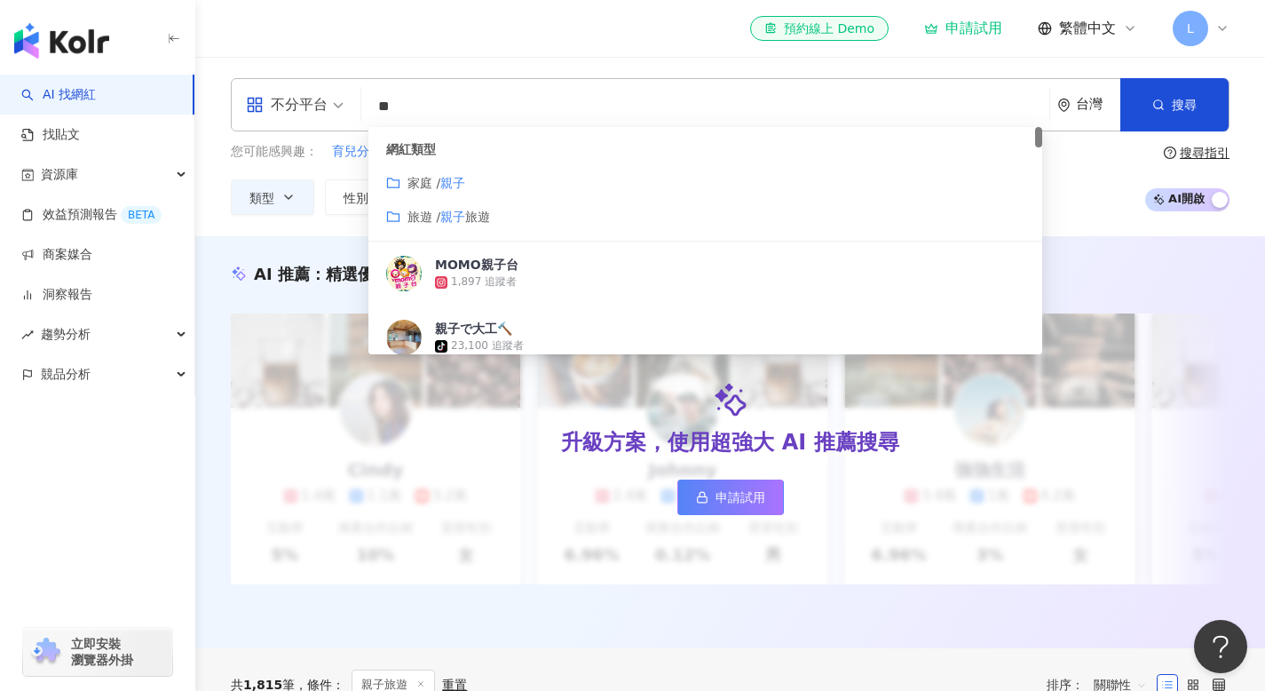
click at [448, 214] on mark "親子" at bounding box center [452, 217] width 25 height 14
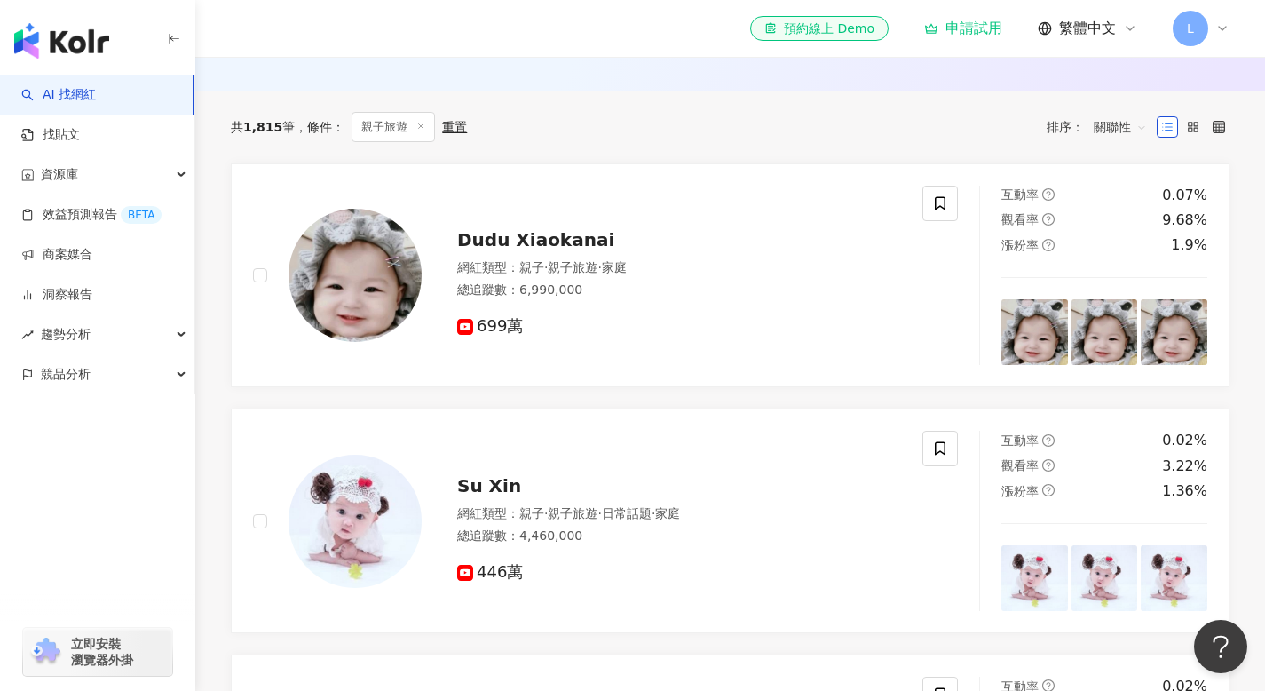
scroll to position [558, 0]
click at [1127, 137] on span "關聯性" at bounding box center [1120, 126] width 53 height 28
type input "**"
click at [1127, 266] on div "互動率" at bounding box center [1120, 267] width 44 height 20
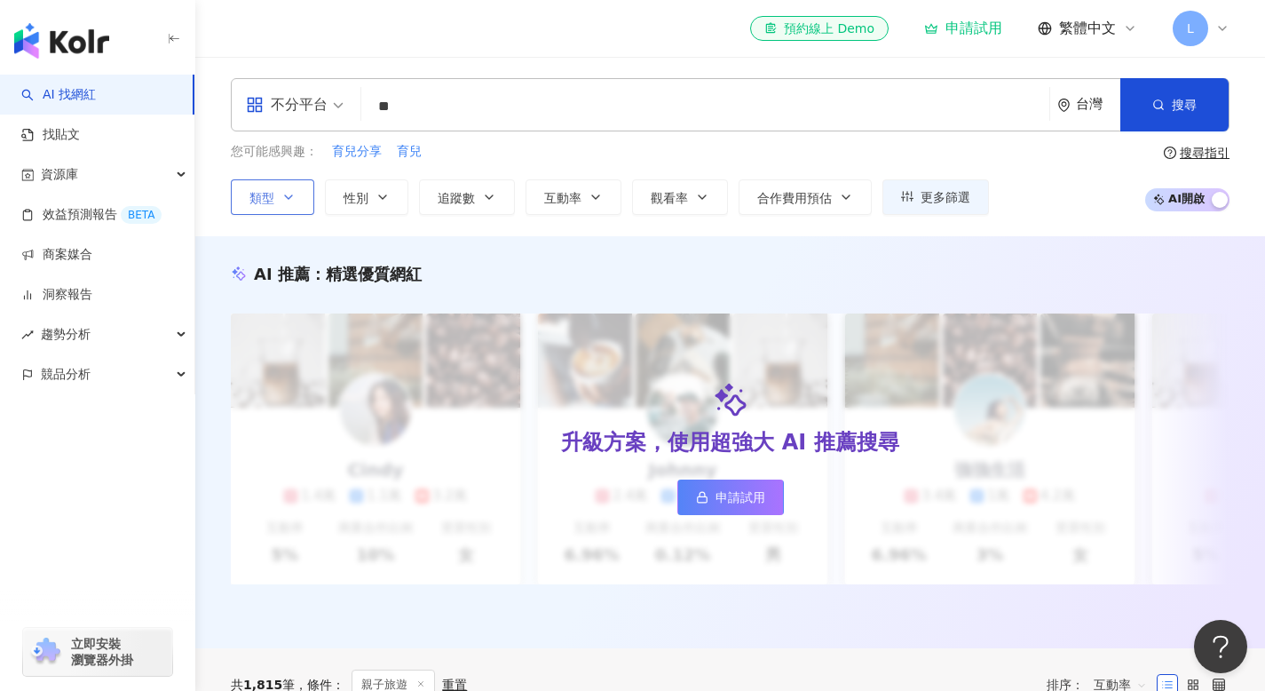
click at [242, 205] on button "類型" at bounding box center [272, 197] width 83 height 36
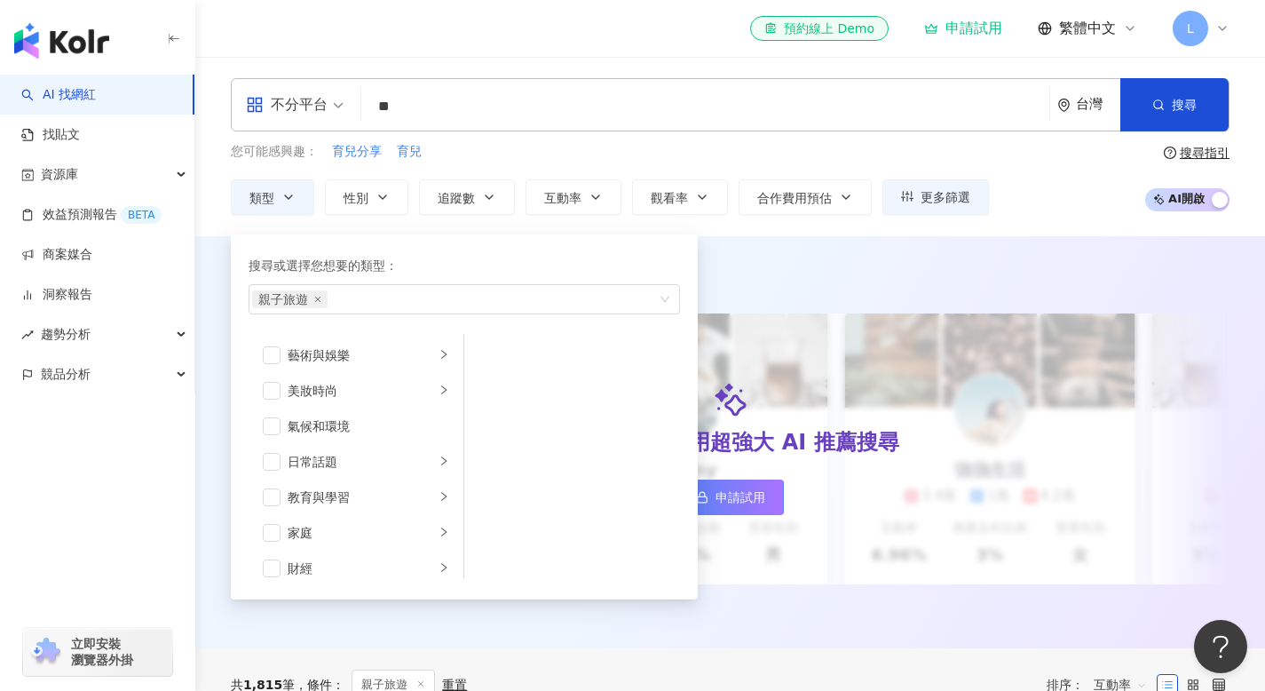
click at [300, 99] on div "不分平台" at bounding box center [287, 105] width 82 height 28
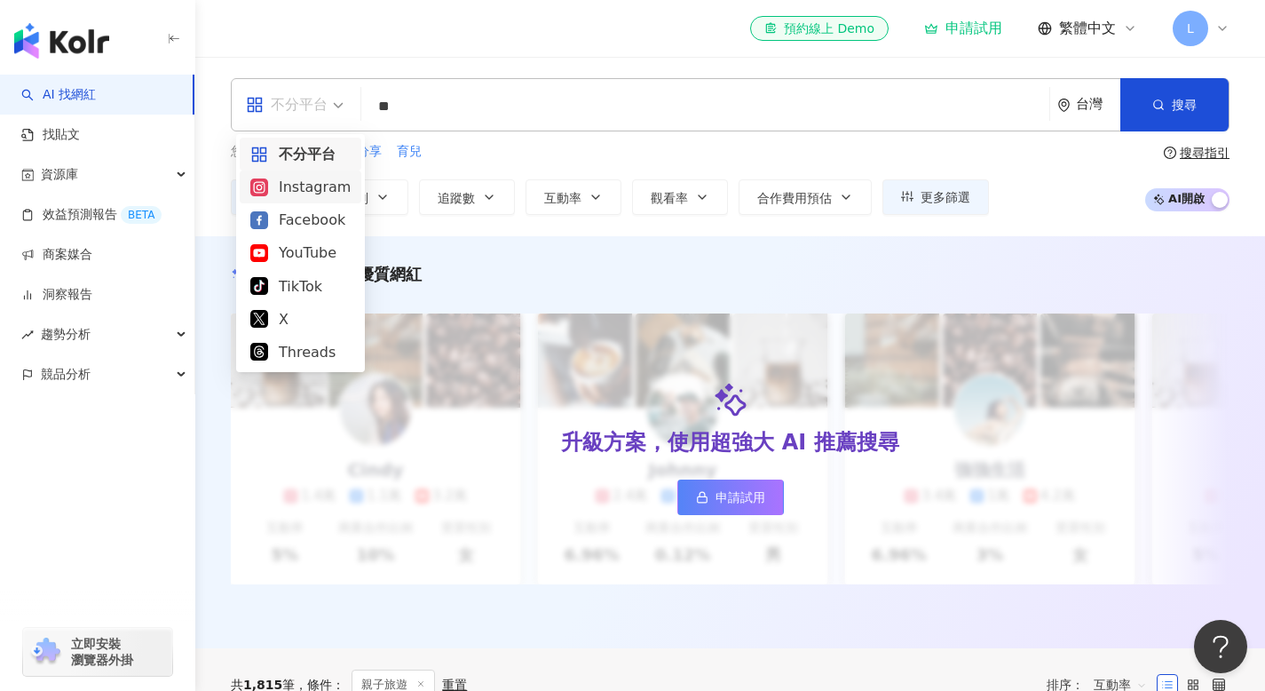
click at [305, 188] on div "Instagram" at bounding box center [300, 187] width 100 height 22
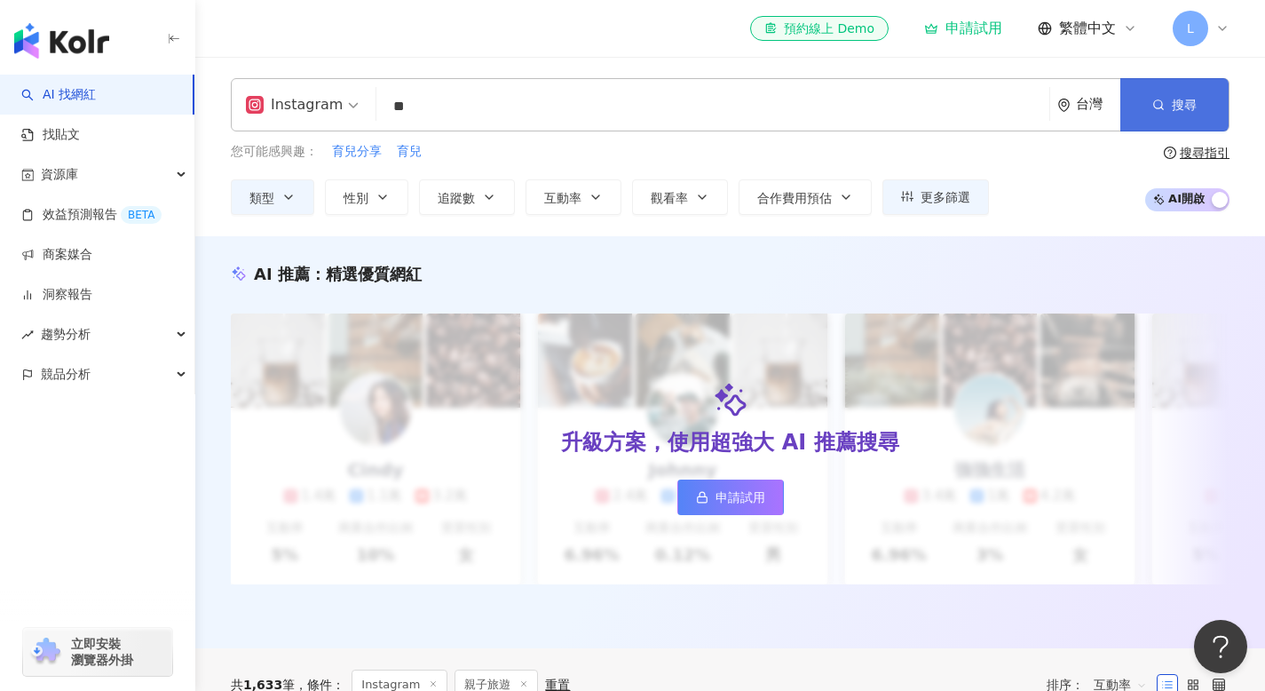
click at [1182, 102] on span "搜尋" at bounding box center [1184, 105] width 25 height 14
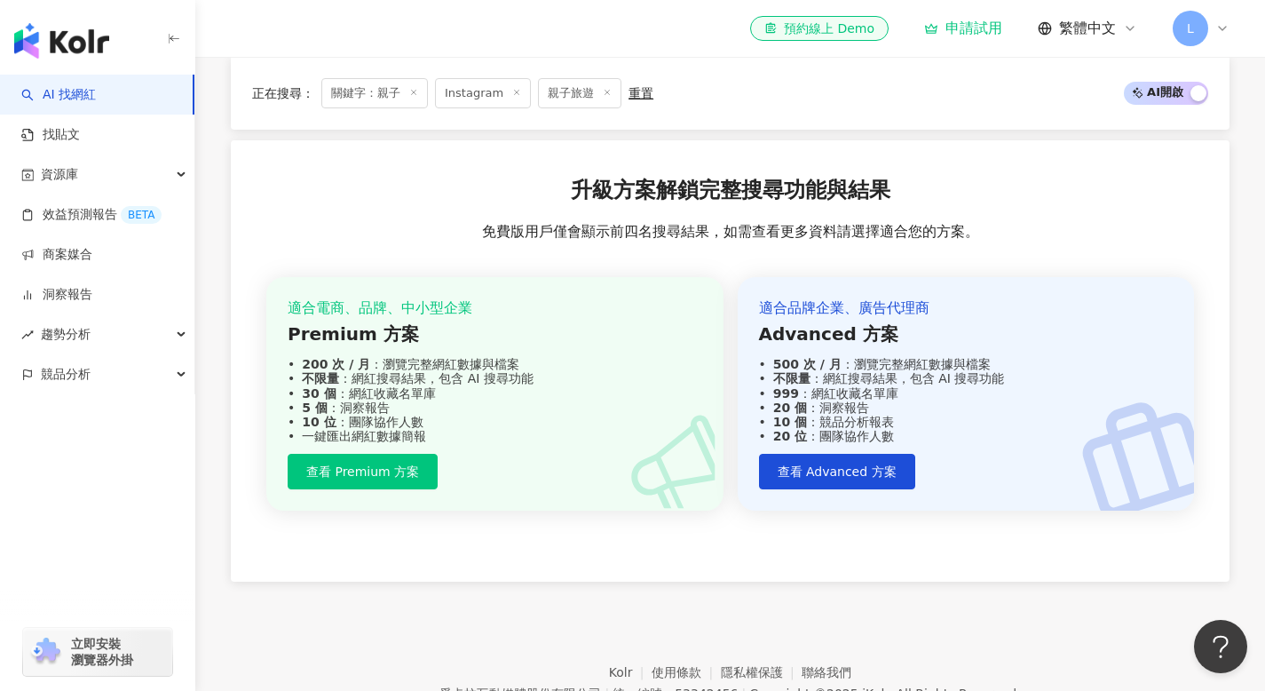
scroll to position [2322, 0]
